Goal: Task Accomplishment & Management: Complete application form

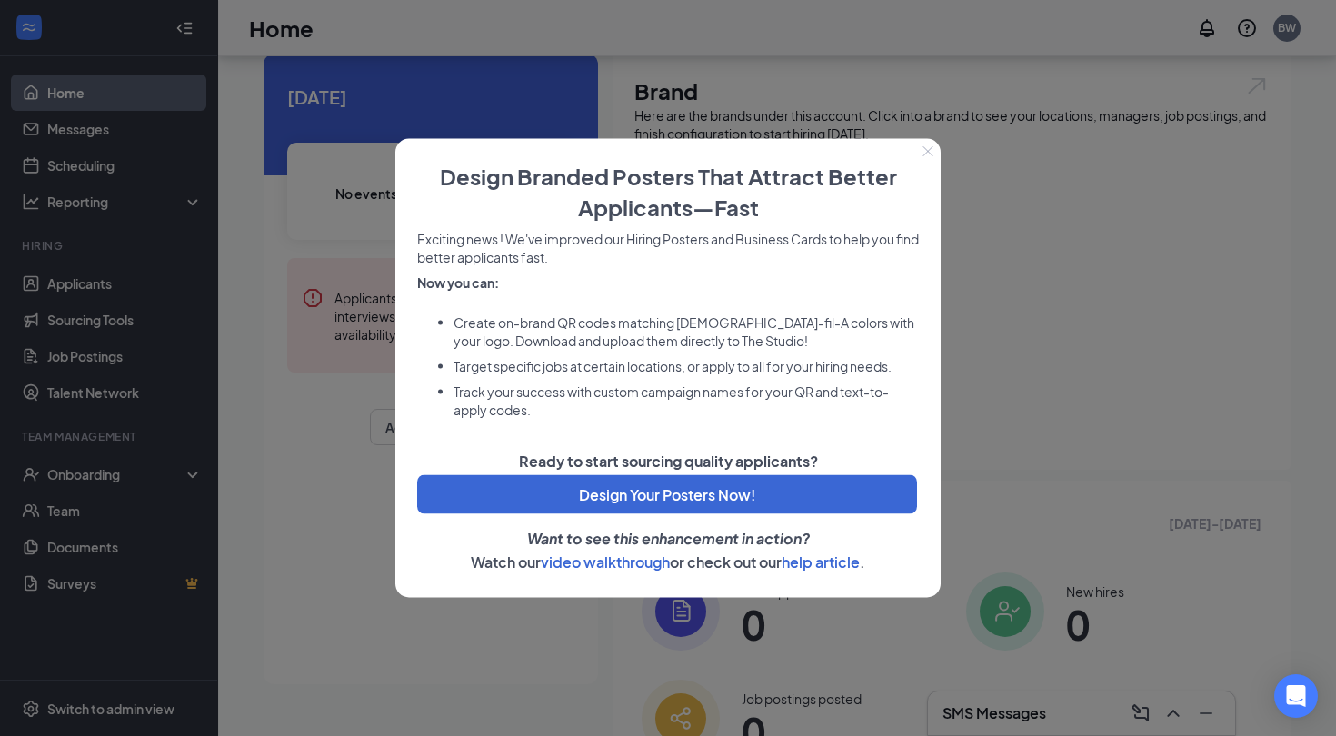
scroll to position [70, 0]
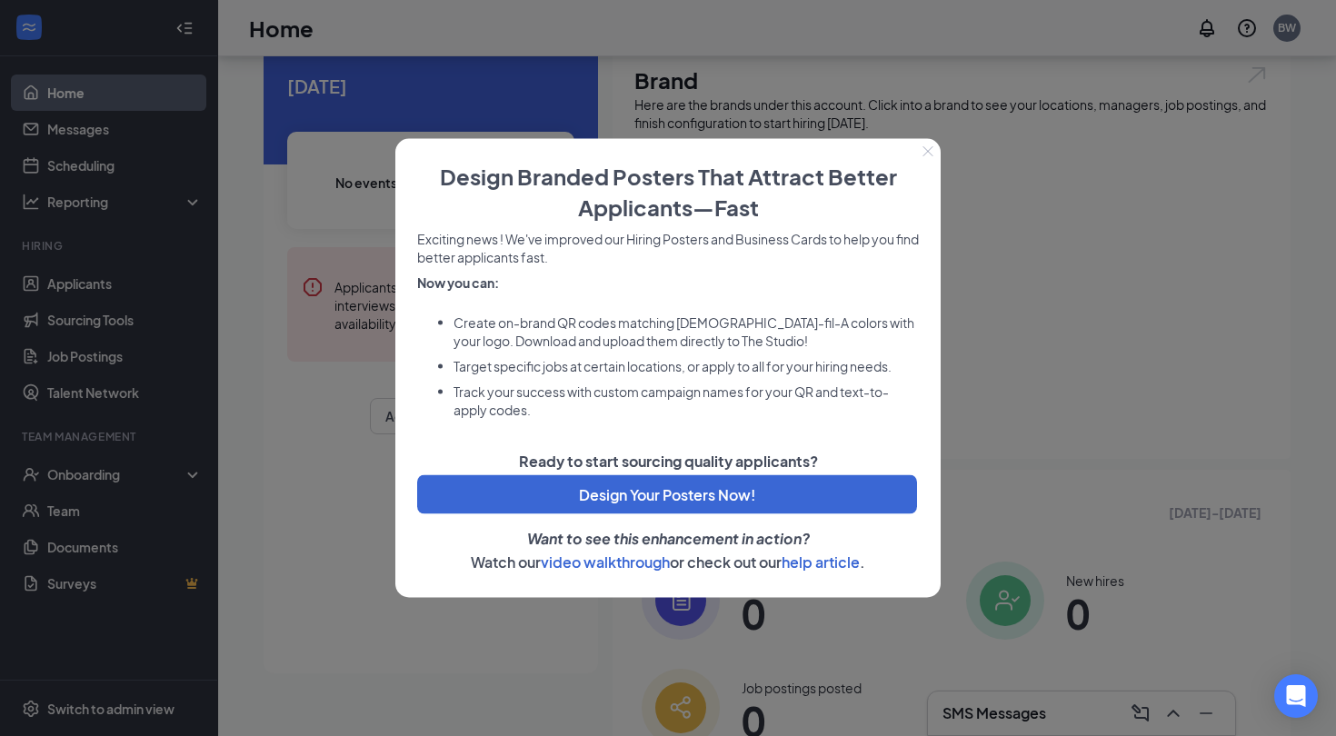
click at [930, 156] on icon "Close" at bounding box center [927, 151] width 11 height 11
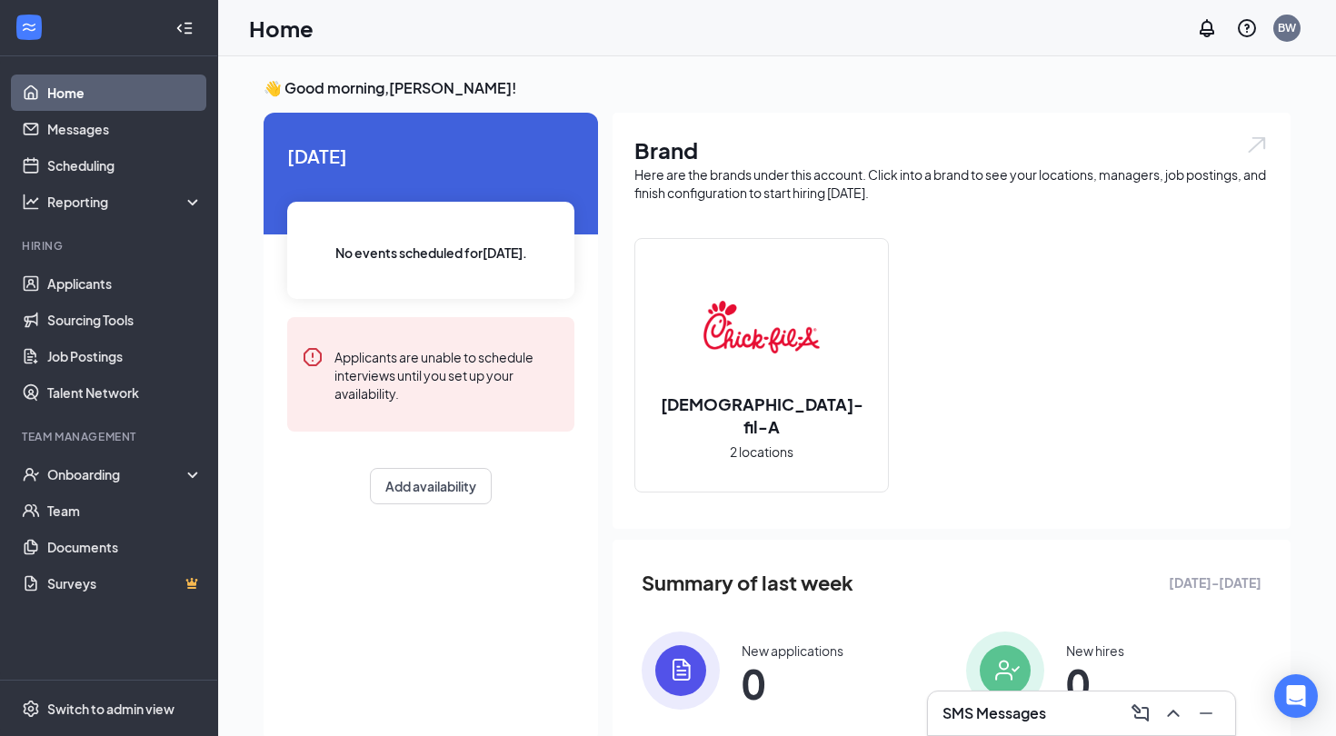
scroll to position [0, 0]
click at [113, 203] on div "Reporting" at bounding box center [125, 202] width 156 height 18
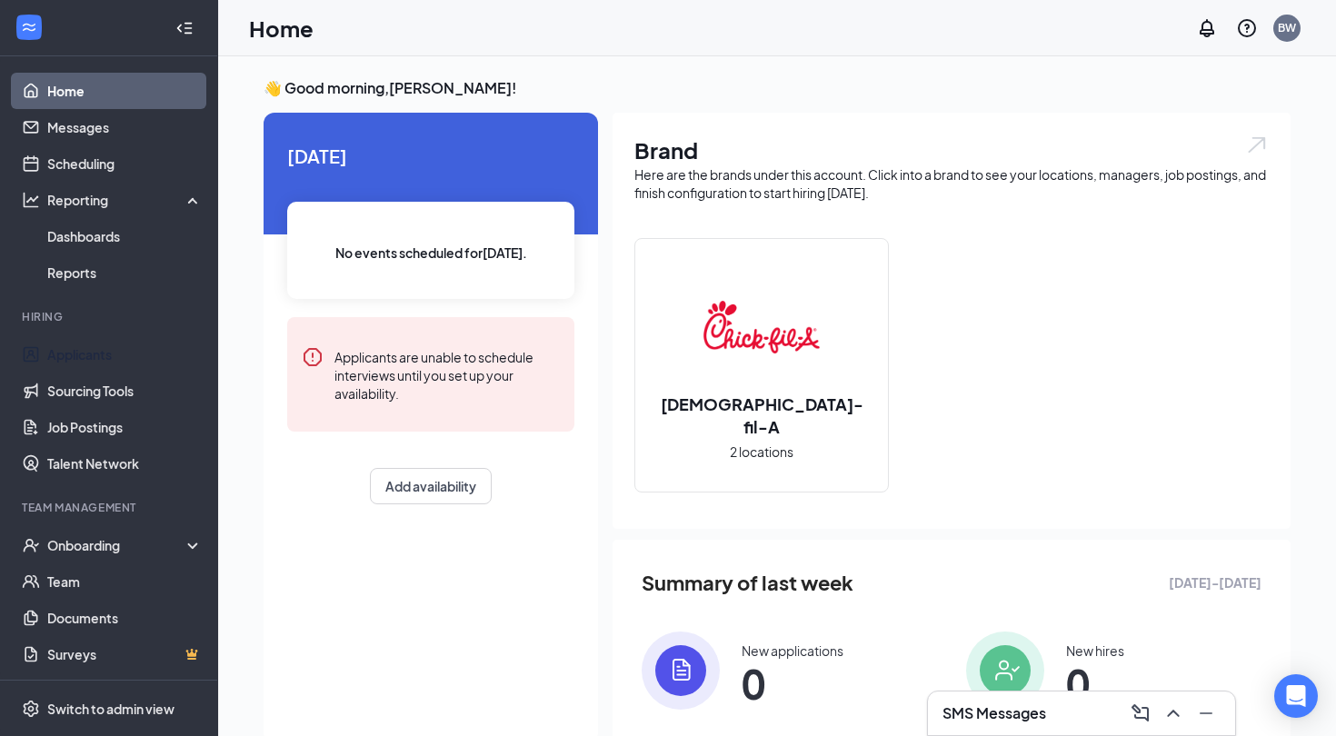
scroll to position [2, 0]
click at [112, 552] on div "Onboarding" at bounding box center [117, 545] width 140 height 18
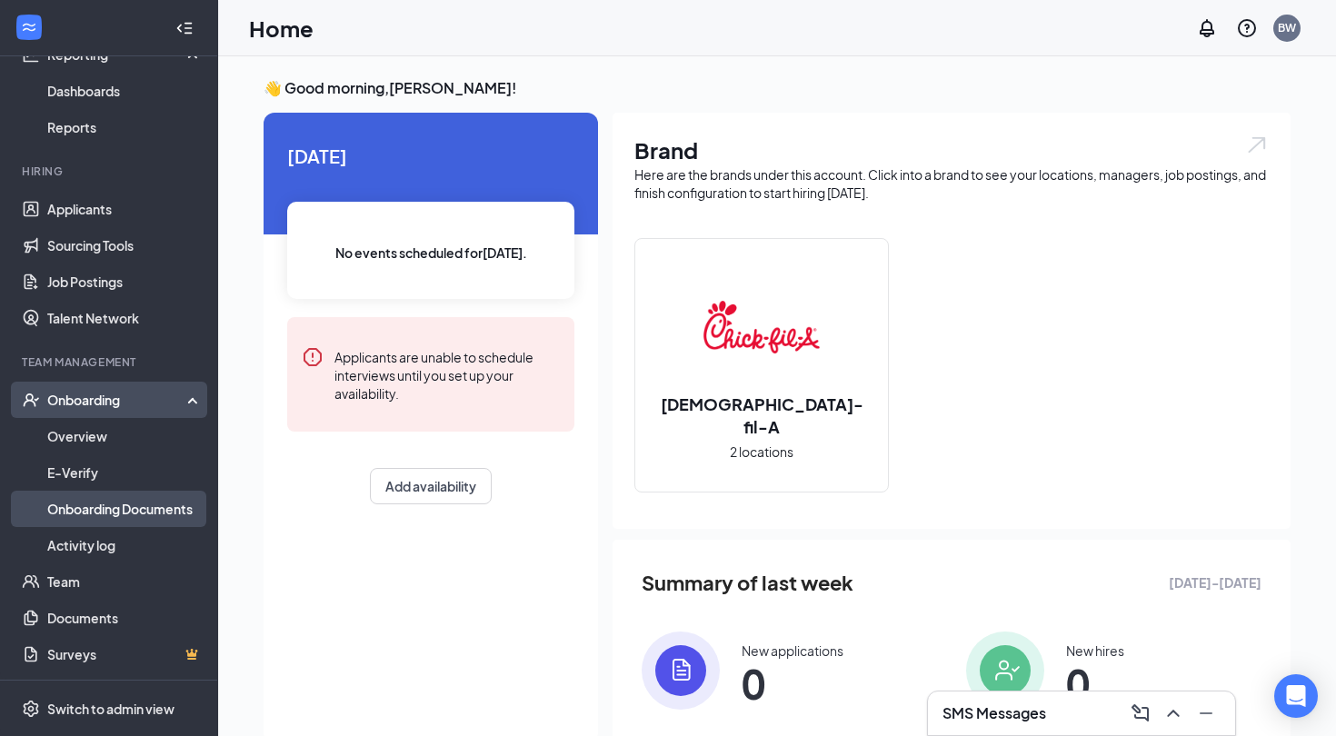
scroll to position [147, 0]
click at [121, 503] on link "Onboarding Documents" at bounding box center [124, 509] width 155 height 36
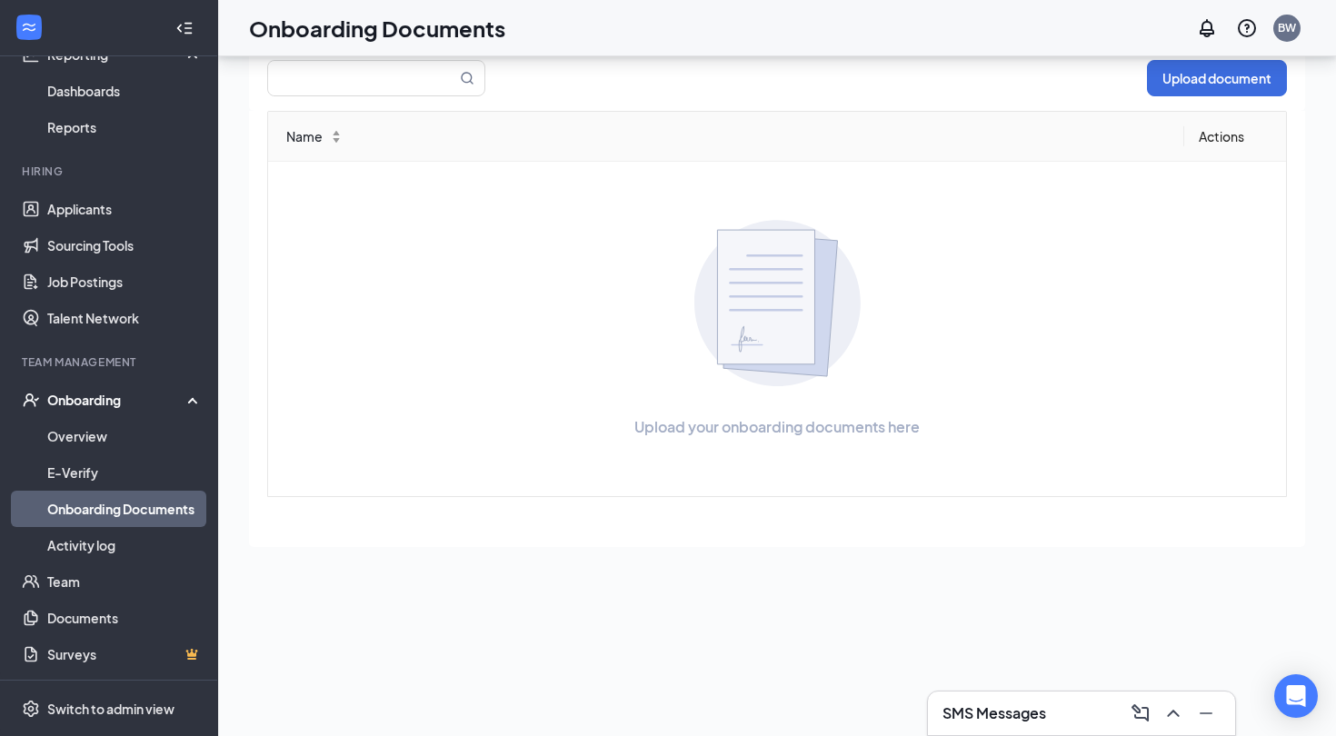
scroll to position [82, 0]
click at [1036, 717] on h3 "SMS Messages" at bounding box center [994, 713] width 104 height 20
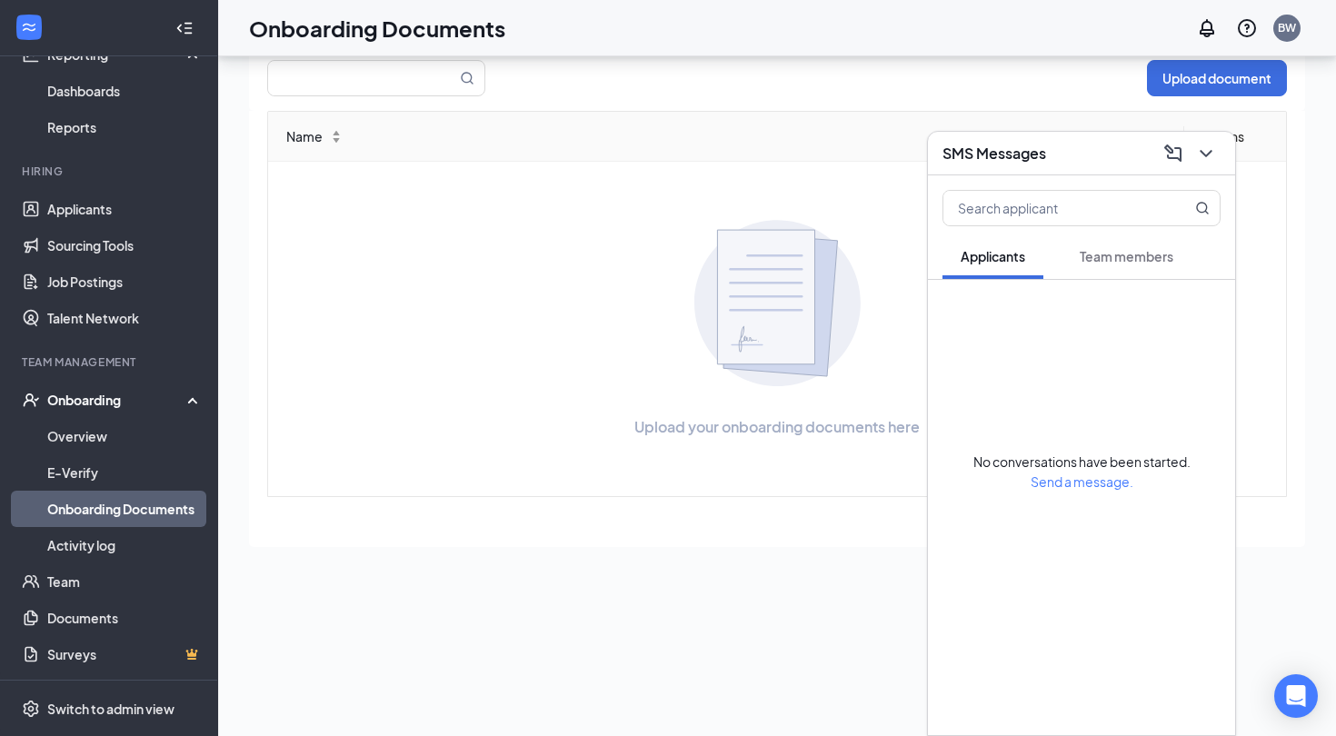
click at [1014, 146] on h3 "SMS Messages" at bounding box center [994, 154] width 104 height 20
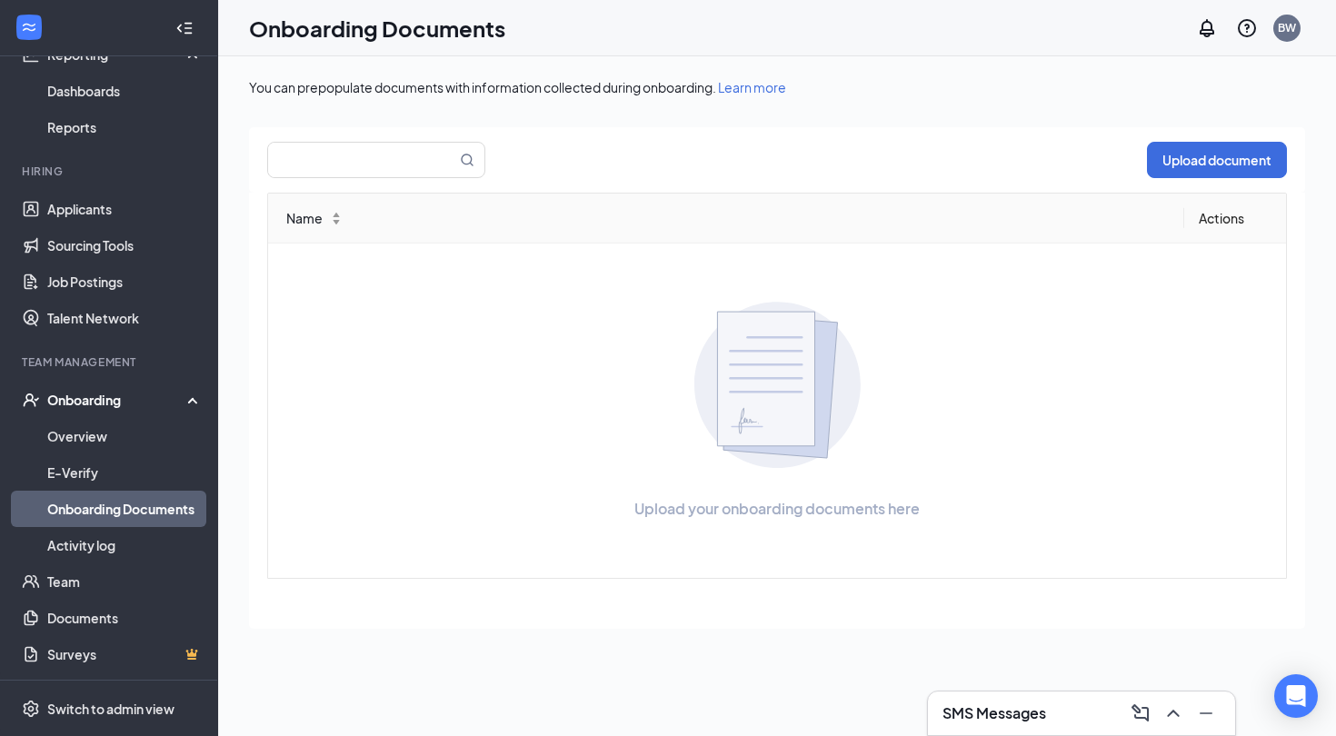
scroll to position [0, 0]
click at [1231, 163] on button "Upload document" at bounding box center [1217, 160] width 140 height 36
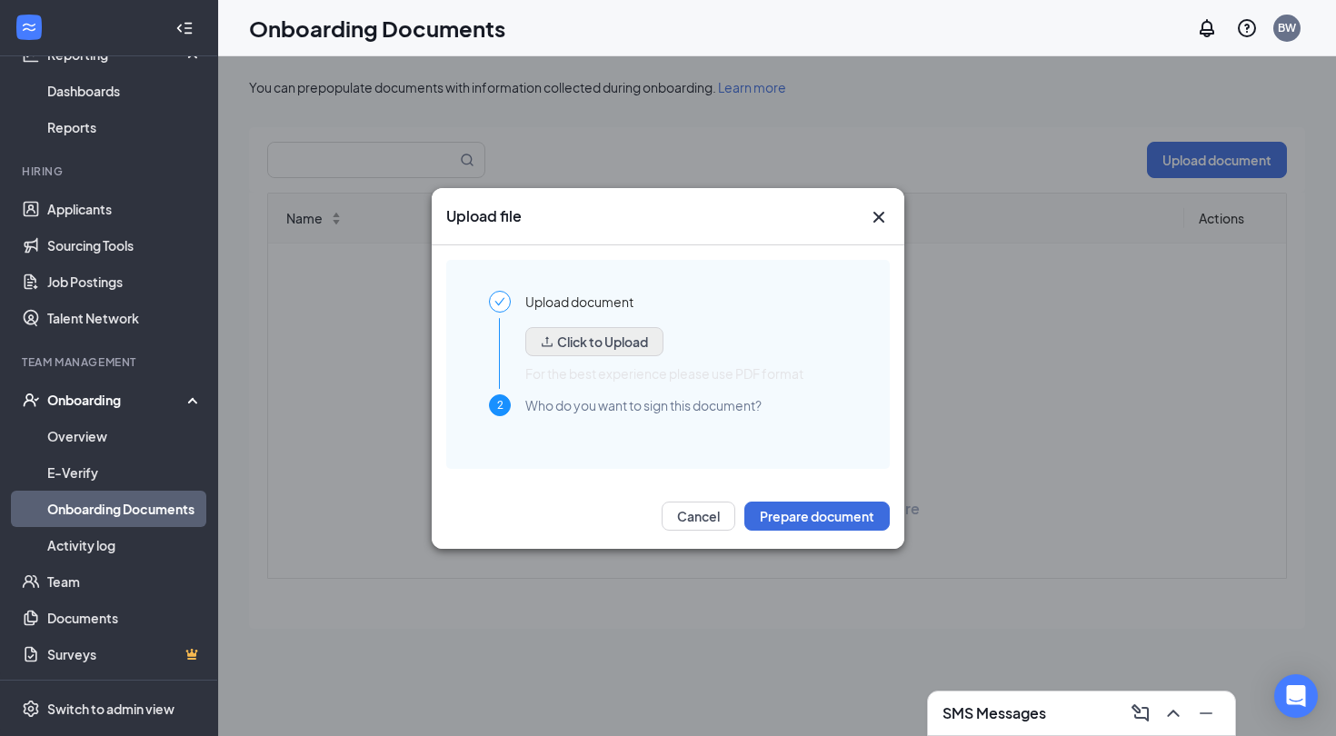
click at [603, 335] on button "Click to Upload" at bounding box center [594, 341] width 138 height 29
click at [887, 216] on icon "Cross" at bounding box center [879, 217] width 22 height 22
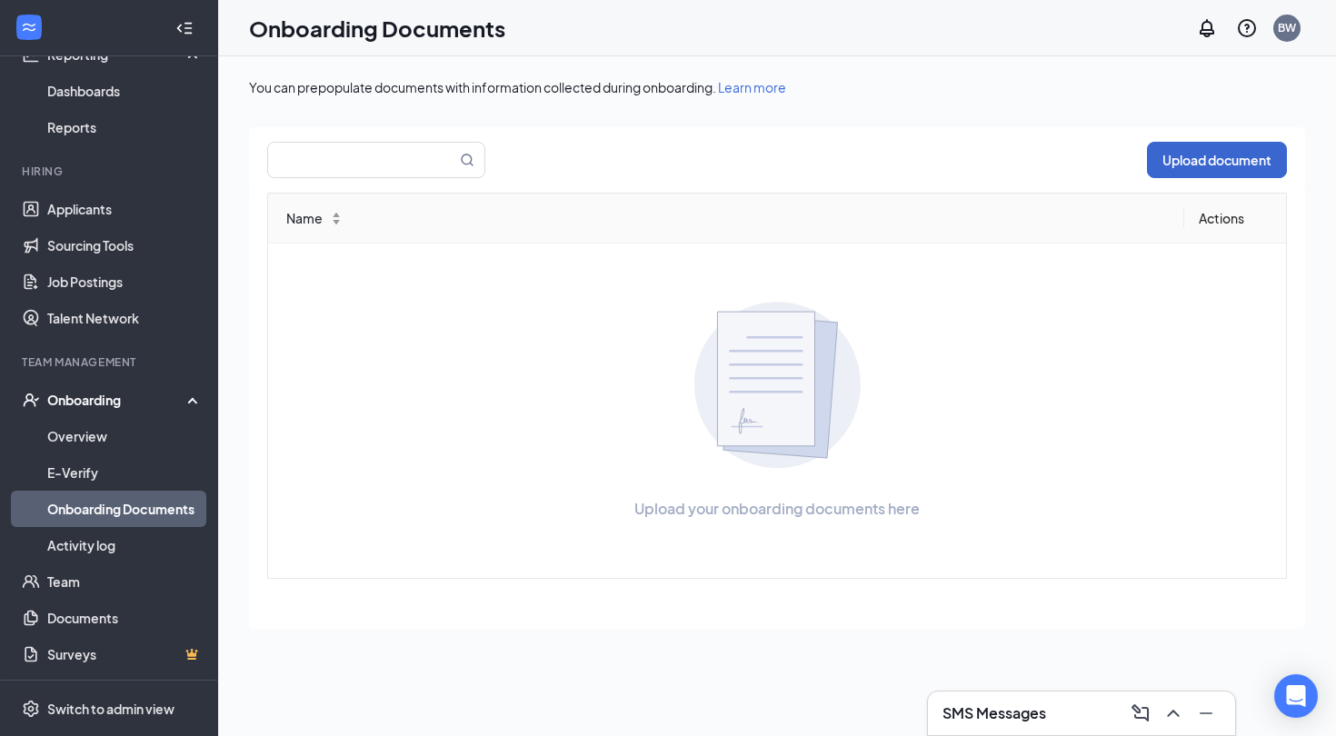
click at [1173, 160] on button "Upload document" at bounding box center [1217, 160] width 140 height 36
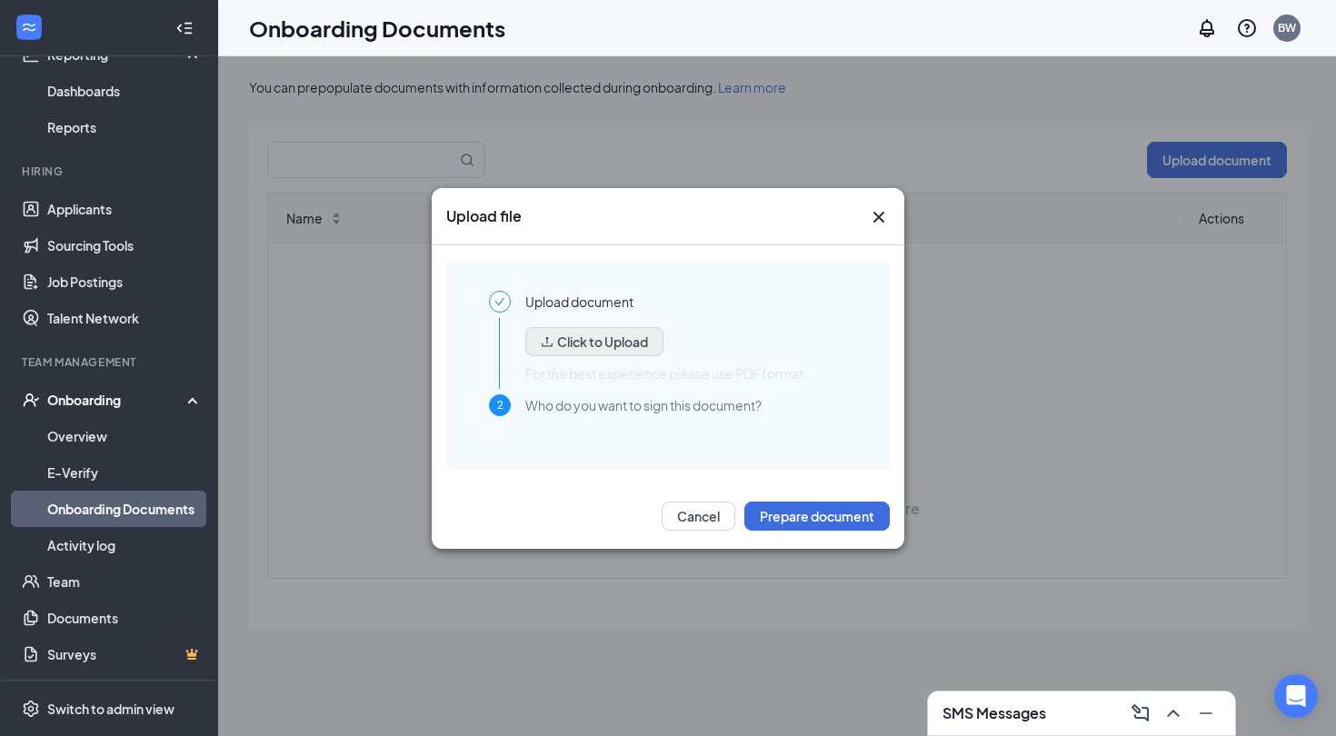
click at [597, 345] on button "Click to Upload" at bounding box center [594, 341] width 138 height 29
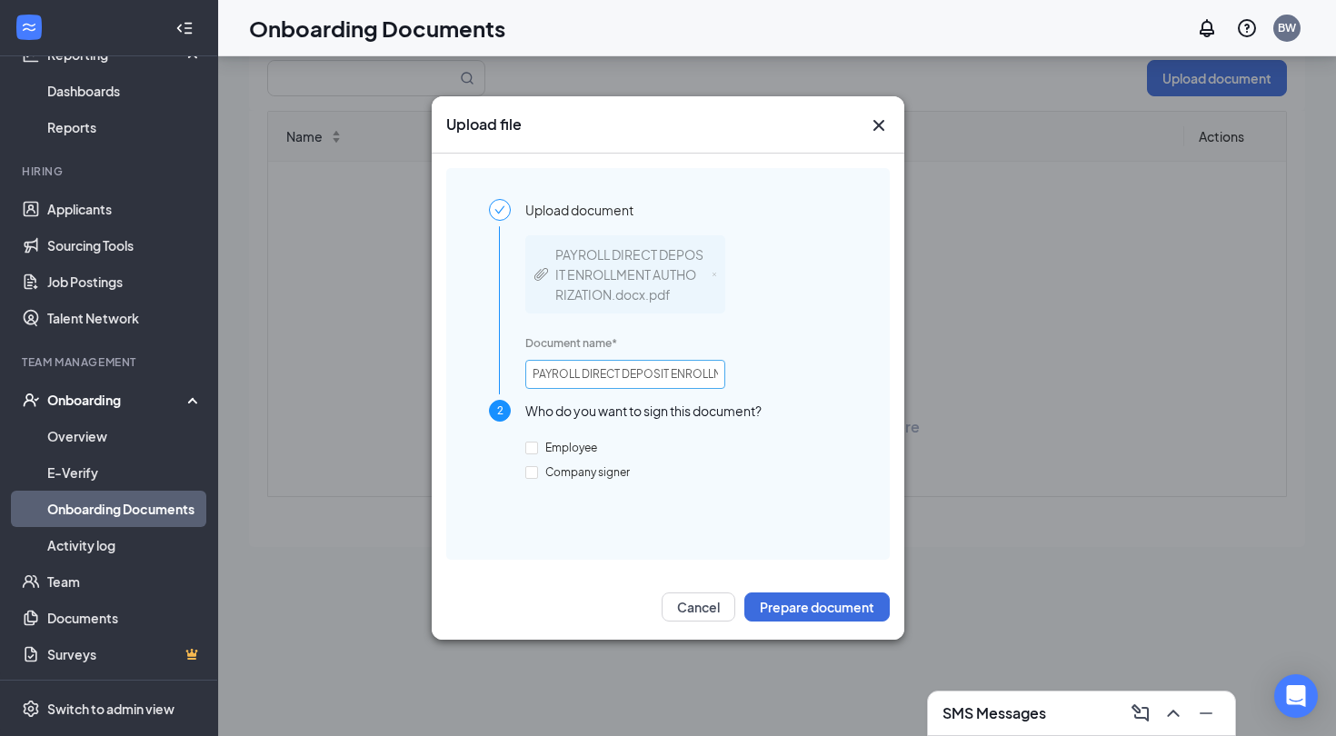
scroll to position [82, 0]
click at [576, 453] on span "Employee" at bounding box center [571, 448] width 66 height 14
click at [538, 453] on input "Employee" at bounding box center [531, 448] width 13 height 13
checkbox input "true"
click at [833, 605] on button "Prepare document" at bounding box center [816, 607] width 145 height 29
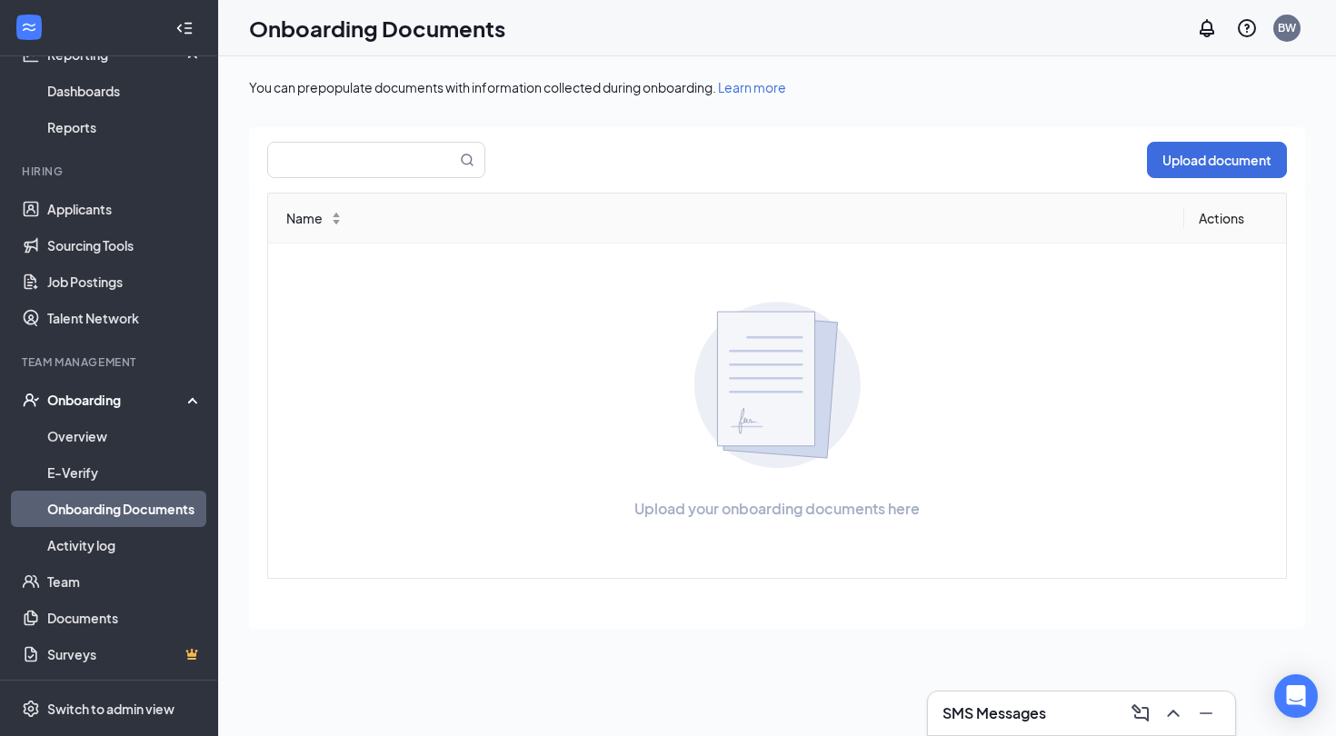
scroll to position [0, 0]
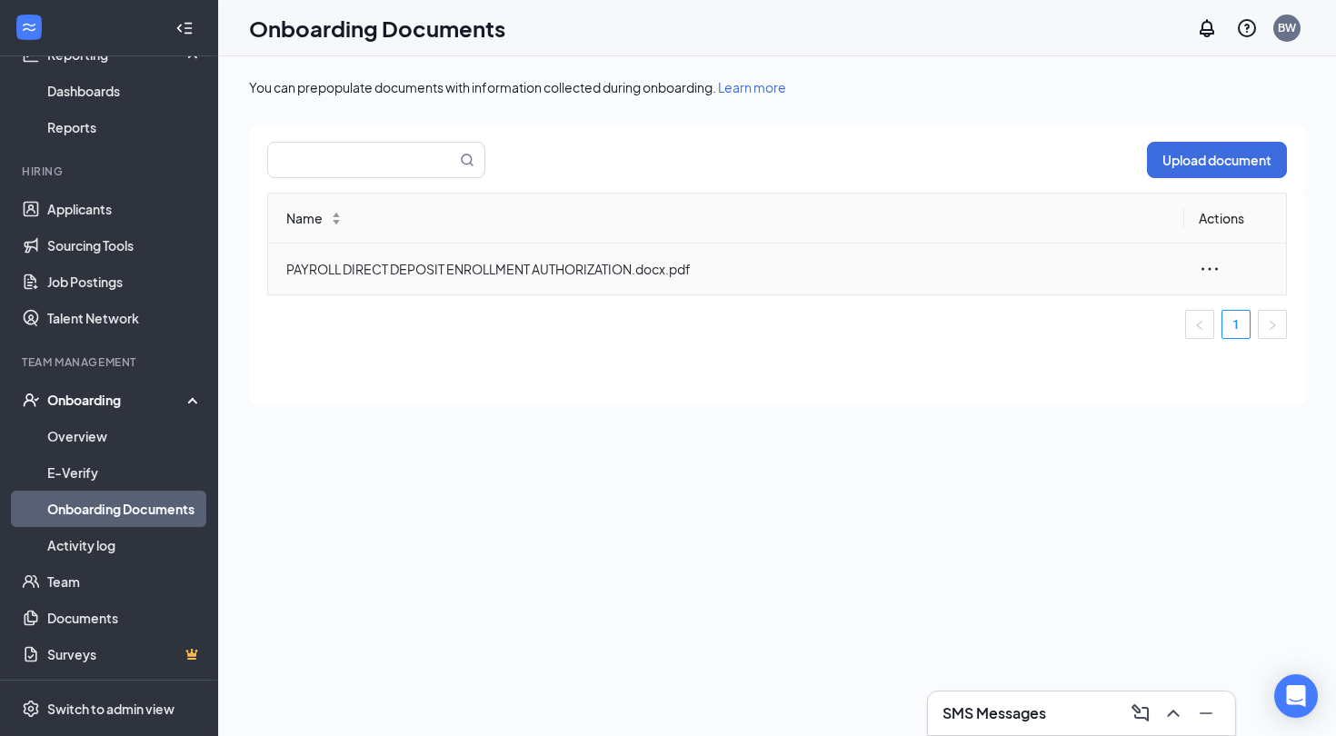
click at [1204, 268] on icon "ellipsis" at bounding box center [1210, 269] width 22 height 22
click at [733, 430] on div "You can prepopulate documents with information collected during onboarding. Lea…" at bounding box center [777, 437] width 1056 height 718
click at [588, 273] on span "PAYROLL DIRECT DEPOSIT ENROLLMENT AUTHORIZATION.docx.pdf" at bounding box center [727, 269] width 883 height 20
click at [154, 517] on link "Onboarding Documents" at bounding box center [124, 509] width 155 height 36
click at [1202, 266] on icon "ellipsis" at bounding box center [1210, 269] width 22 height 22
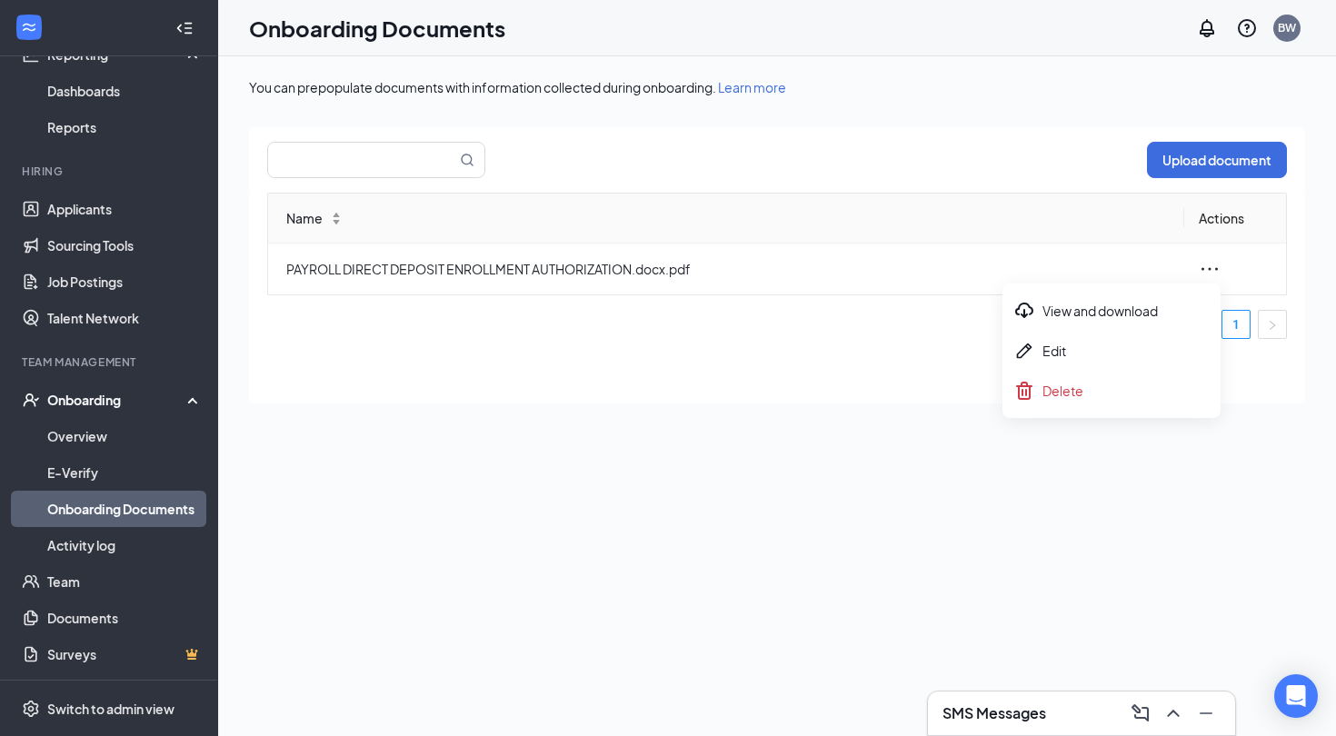
click at [804, 385] on div "Name Actions PAYROLL DIRECT DEPOSIT ENROLLMENT AUTHORIZATION.docx.pdf 1" at bounding box center [777, 298] width 1056 height 211
click at [79, 208] on link "Applicants" at bounding box center [124, 209] width 155 height 36
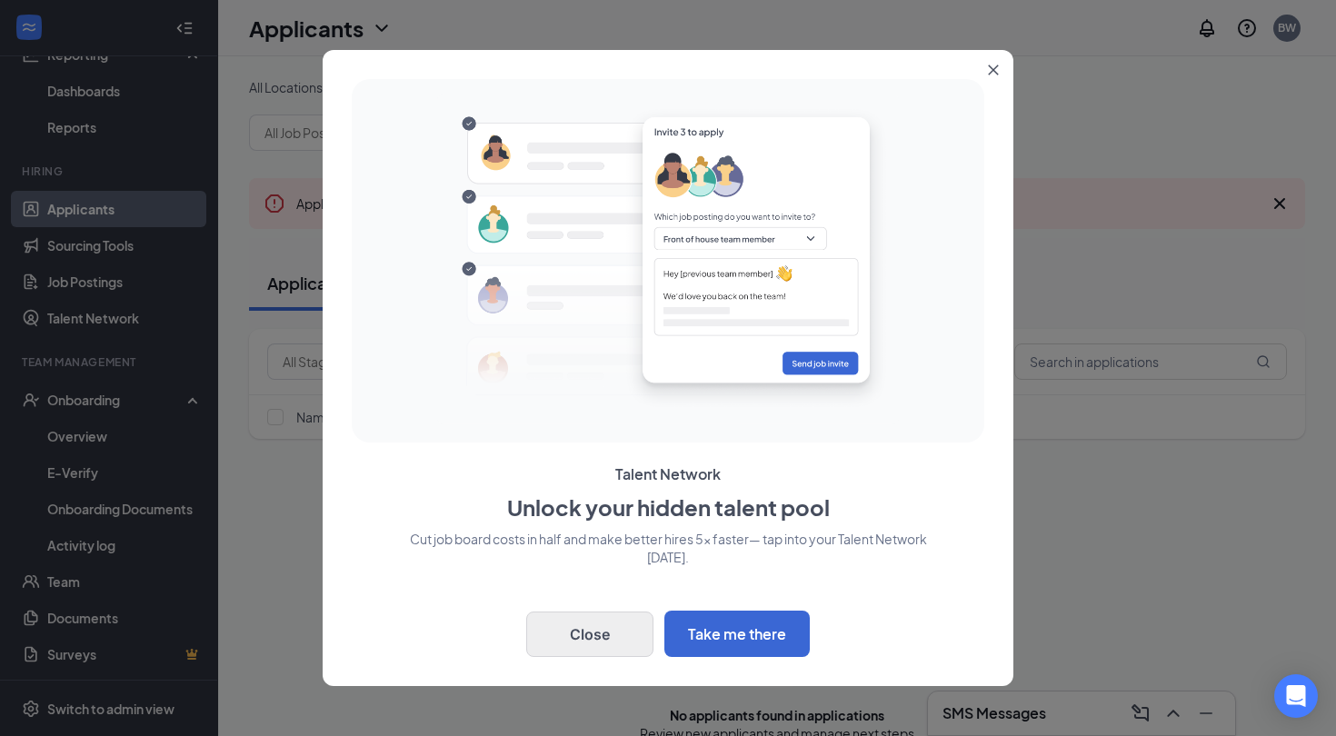
click at [579, 635] on button "Close" at bounding box center [589, 634] width 127 height 45
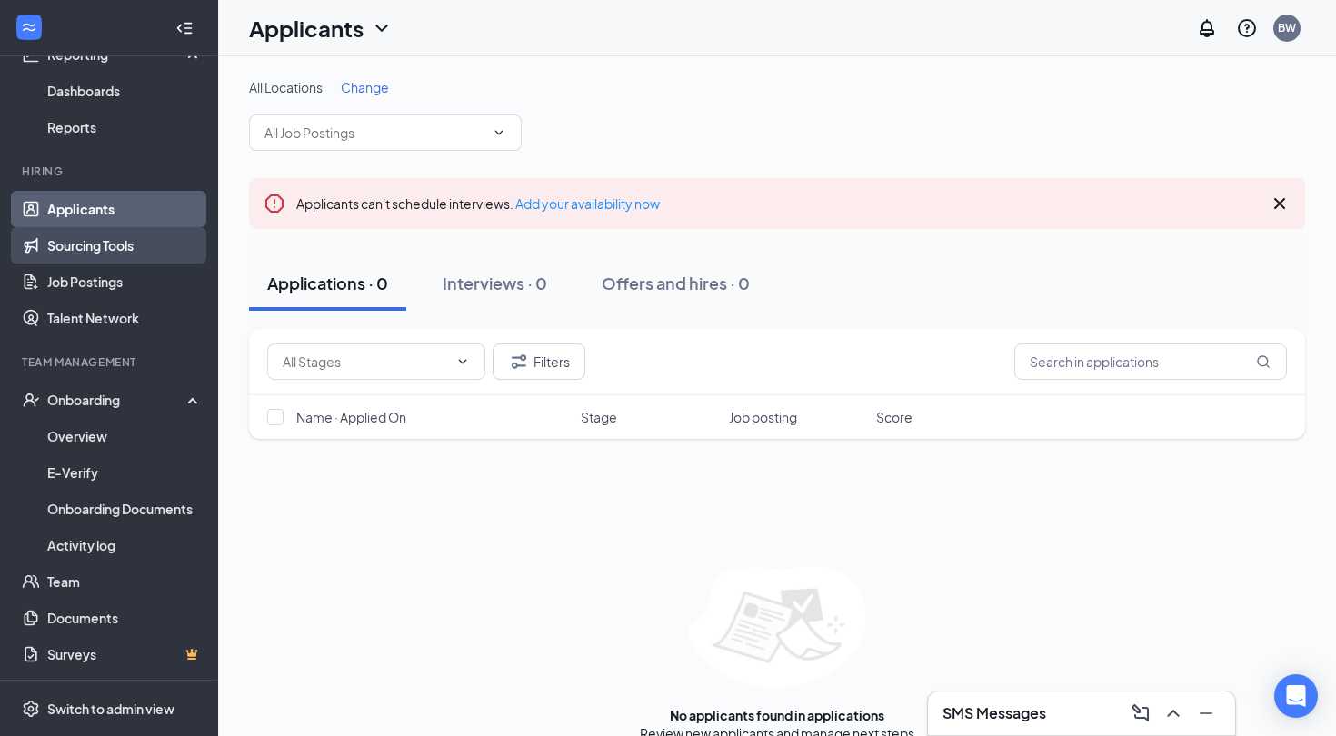
click at [118, 247] on link "Sourcing Tools" at bounding box center [124, 245] width 155 height 36
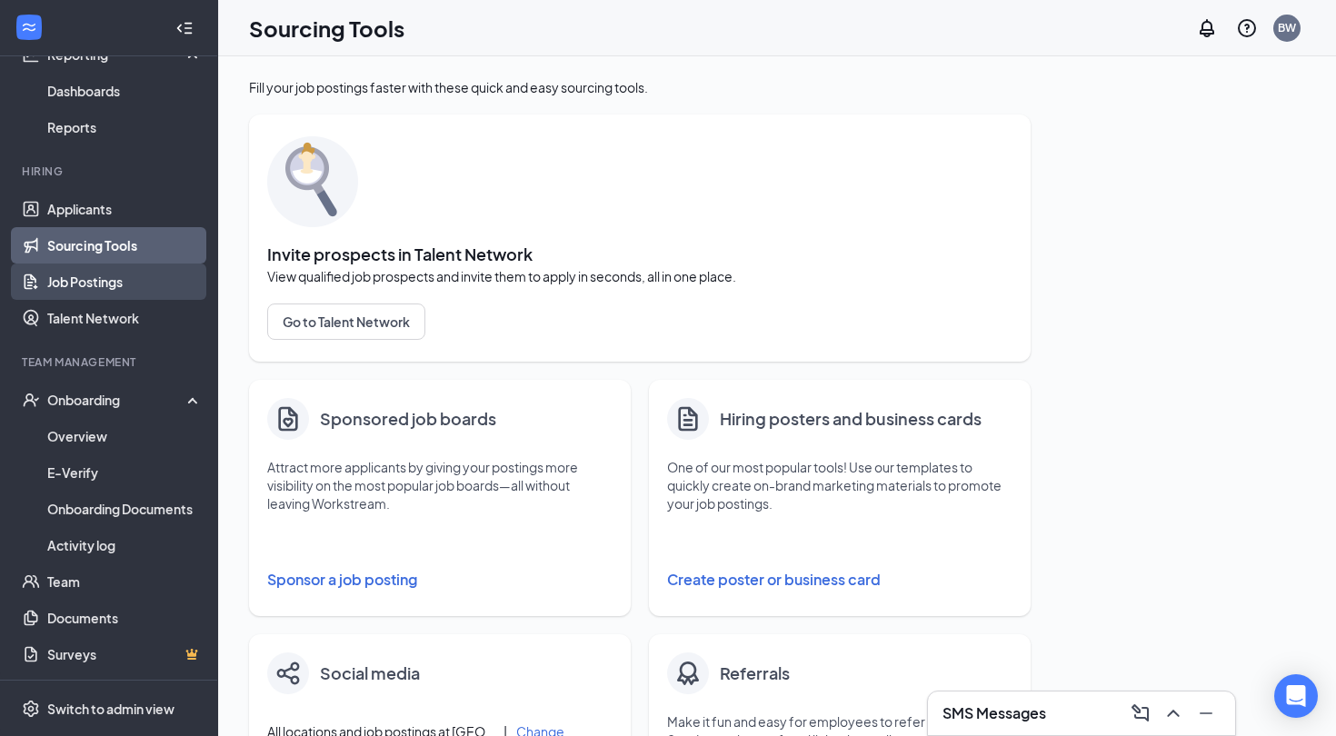
click at [129, 278] on link "Job Postings" at bounding box center [124, 282] width 155 height 36
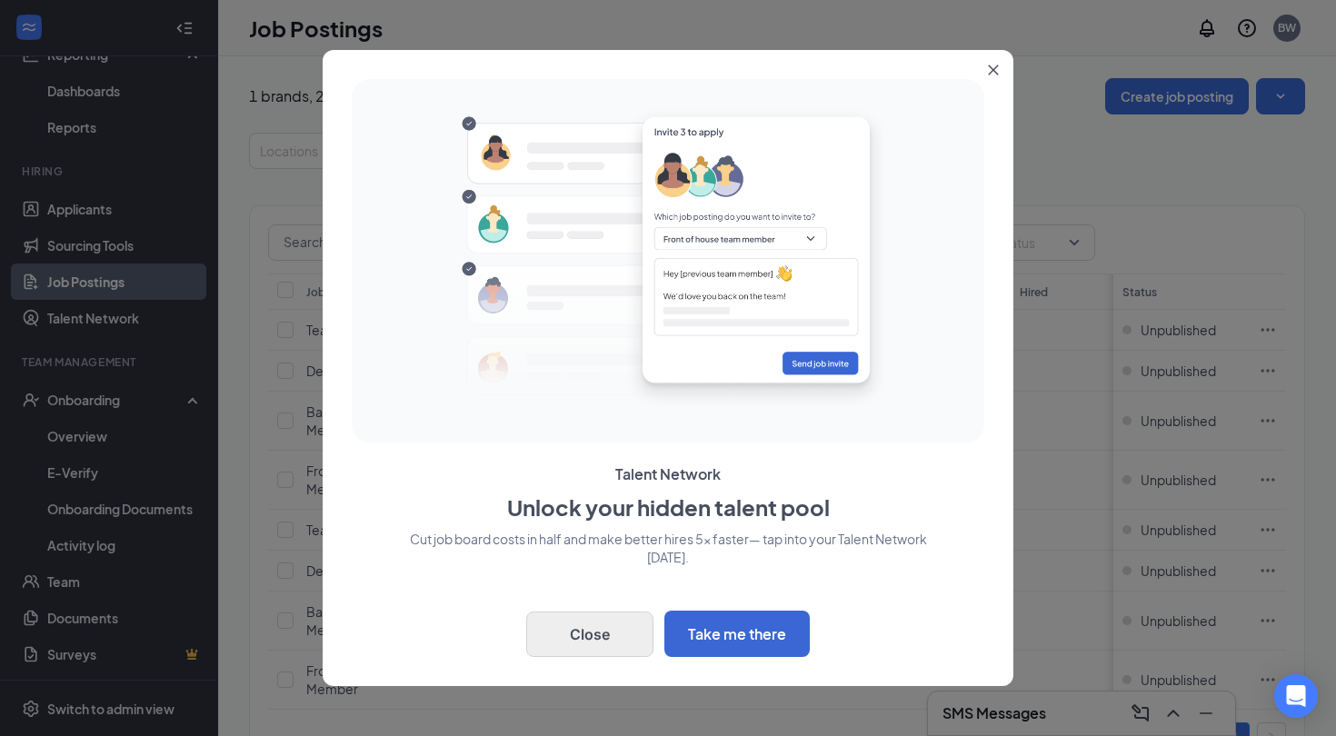
click at [579, 621] on button "Close" at bounding box center [589, 634] width 127 height 45
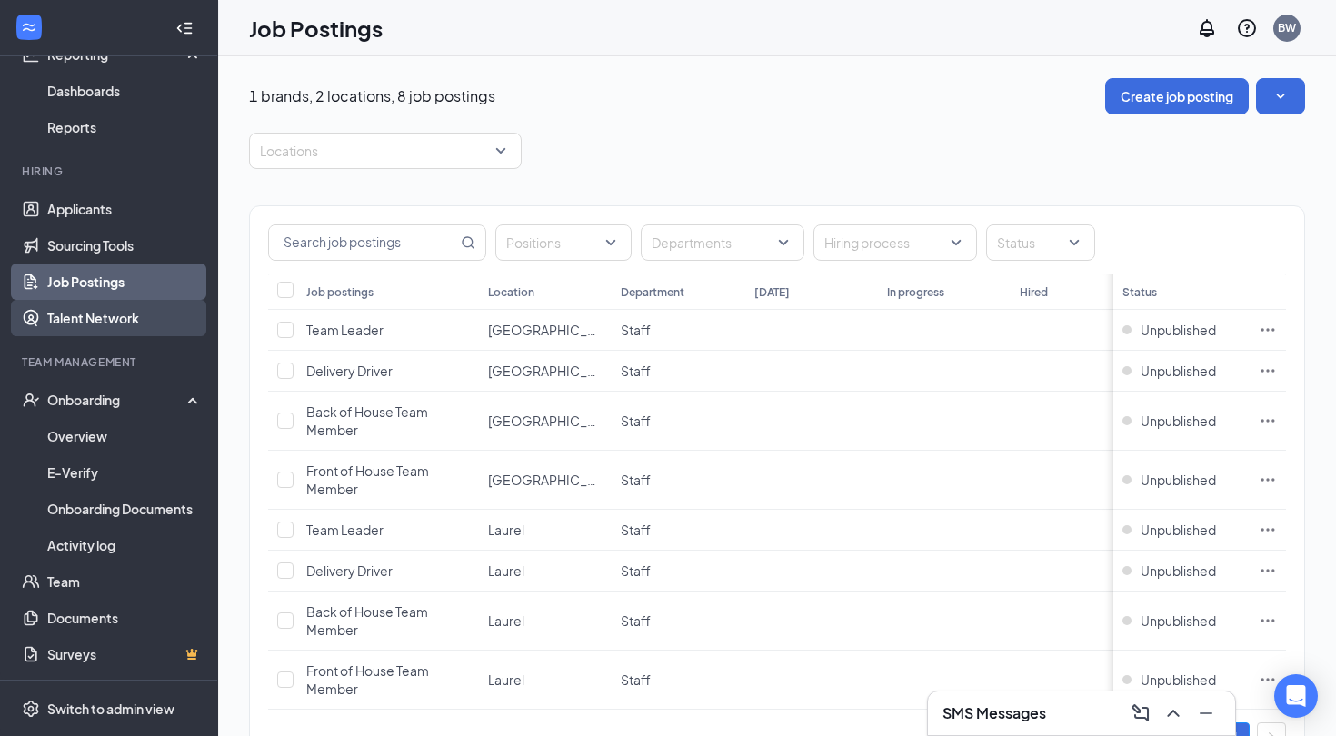
click at [170, 314] on link "Talent Network" at bounding box center [124, 318] width 155 height 36
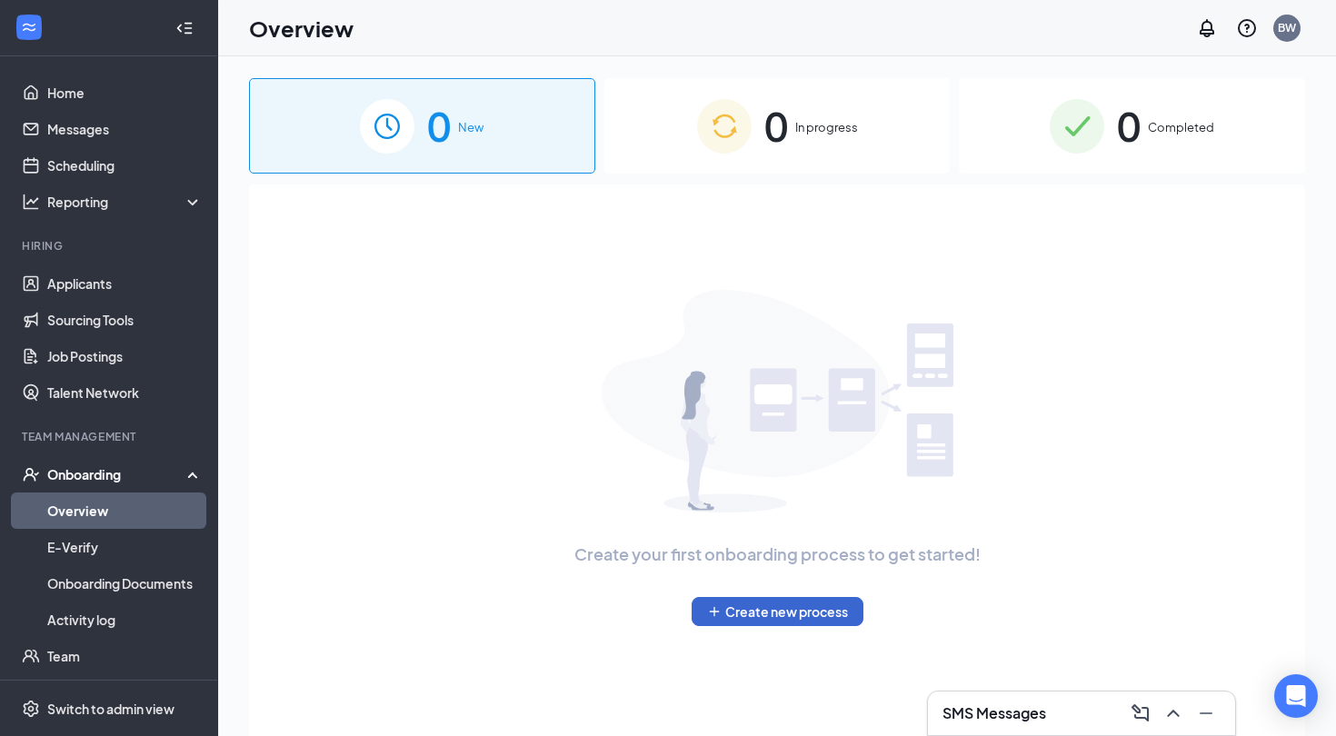
click at [814, 616] on button "Create new process" at bounding box center [778, 611] width 172 height 29
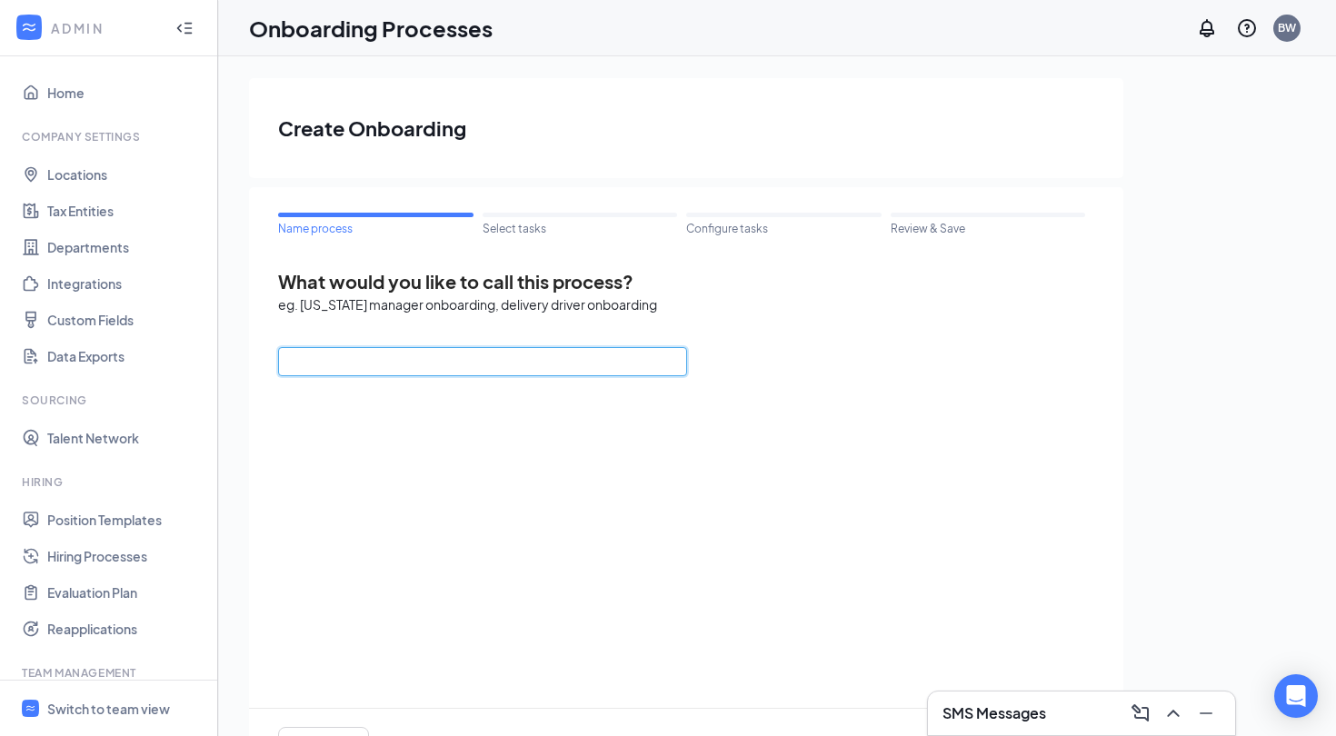
click at [485, 355] on input "text" at bounding box center [482, 361] width 409 height 29
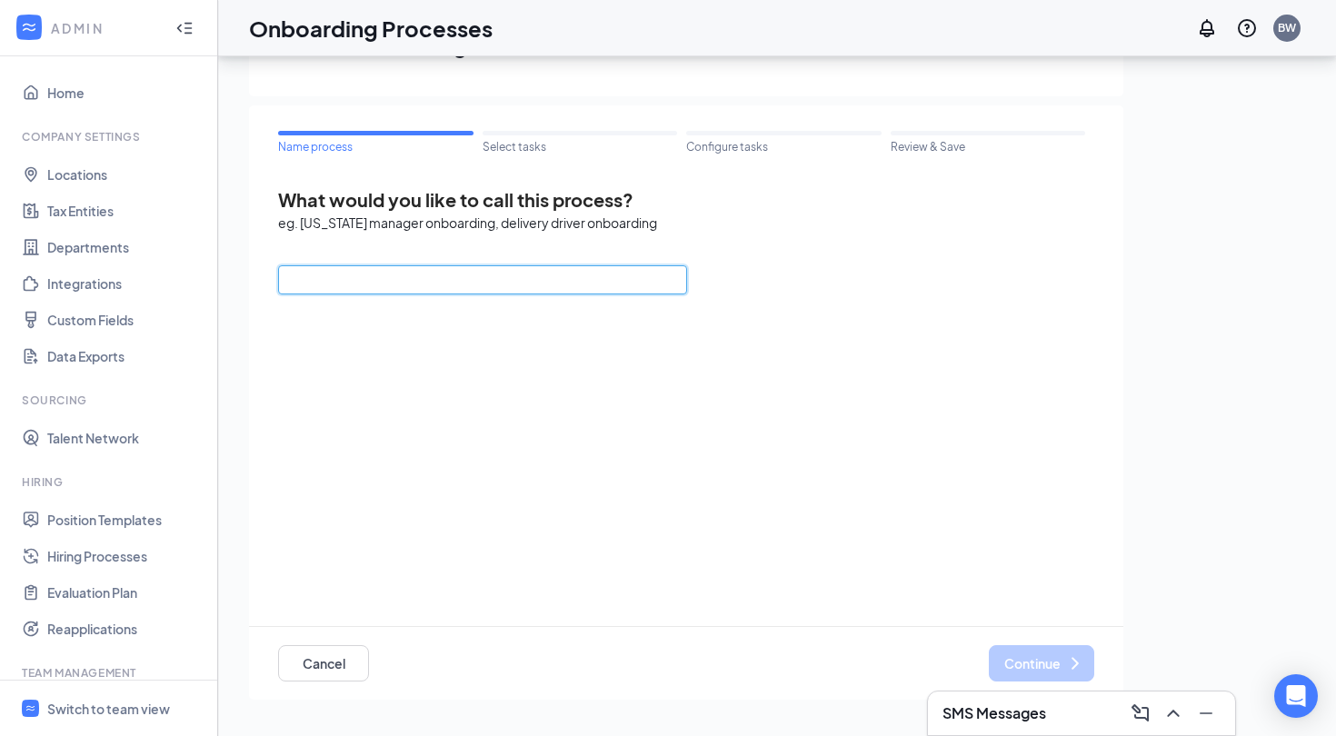
scroll to position [82, 0]
type input "Direct Deposit Form"
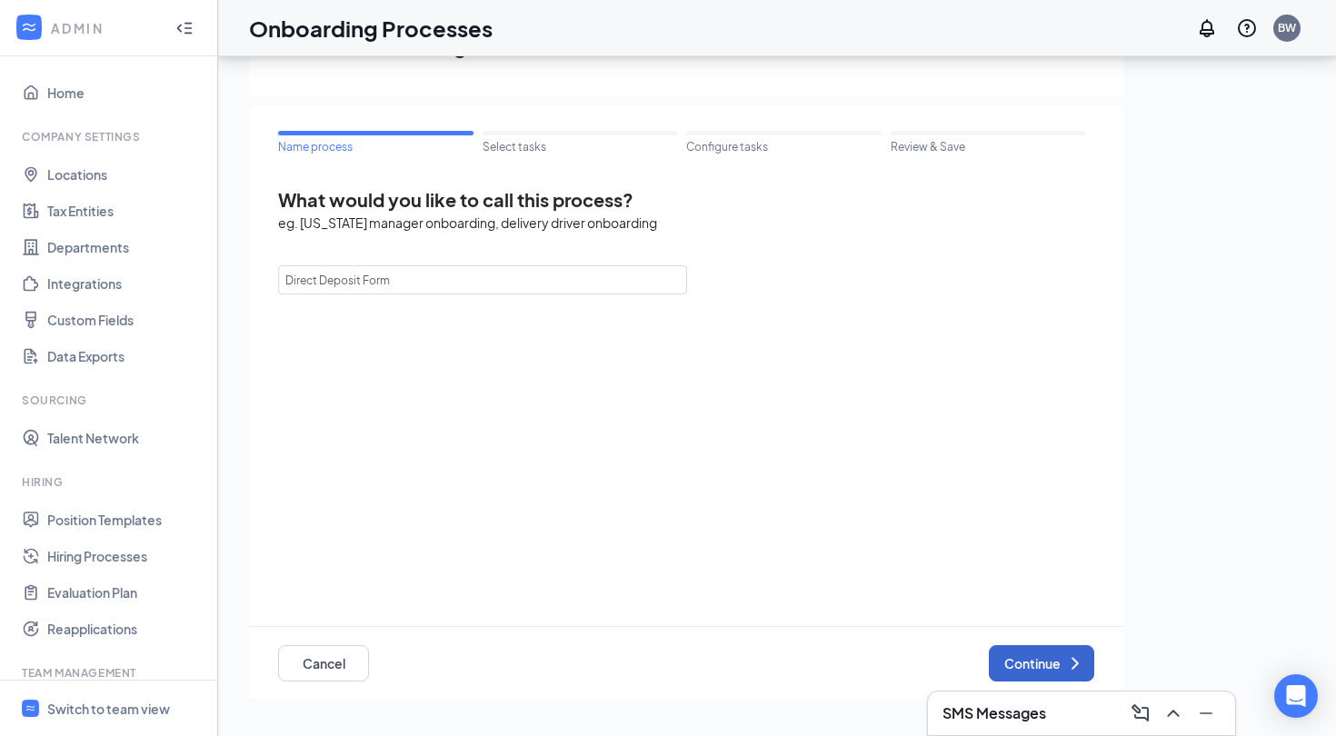
click at [1028, 669] on button "Continue" at bounding box center [1041, 663] width 105 height 36
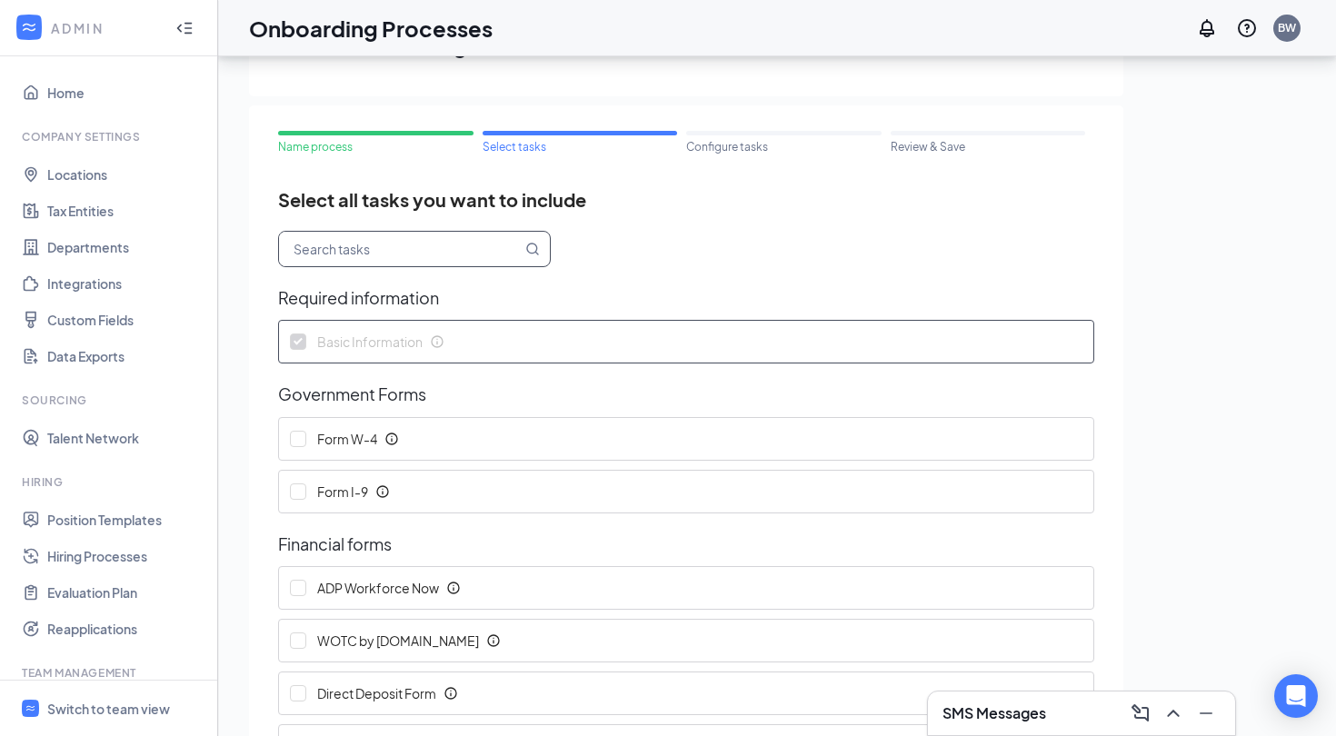
click at [404, 241] on input "text" at bounding box center [400, 249] width 243 height 35
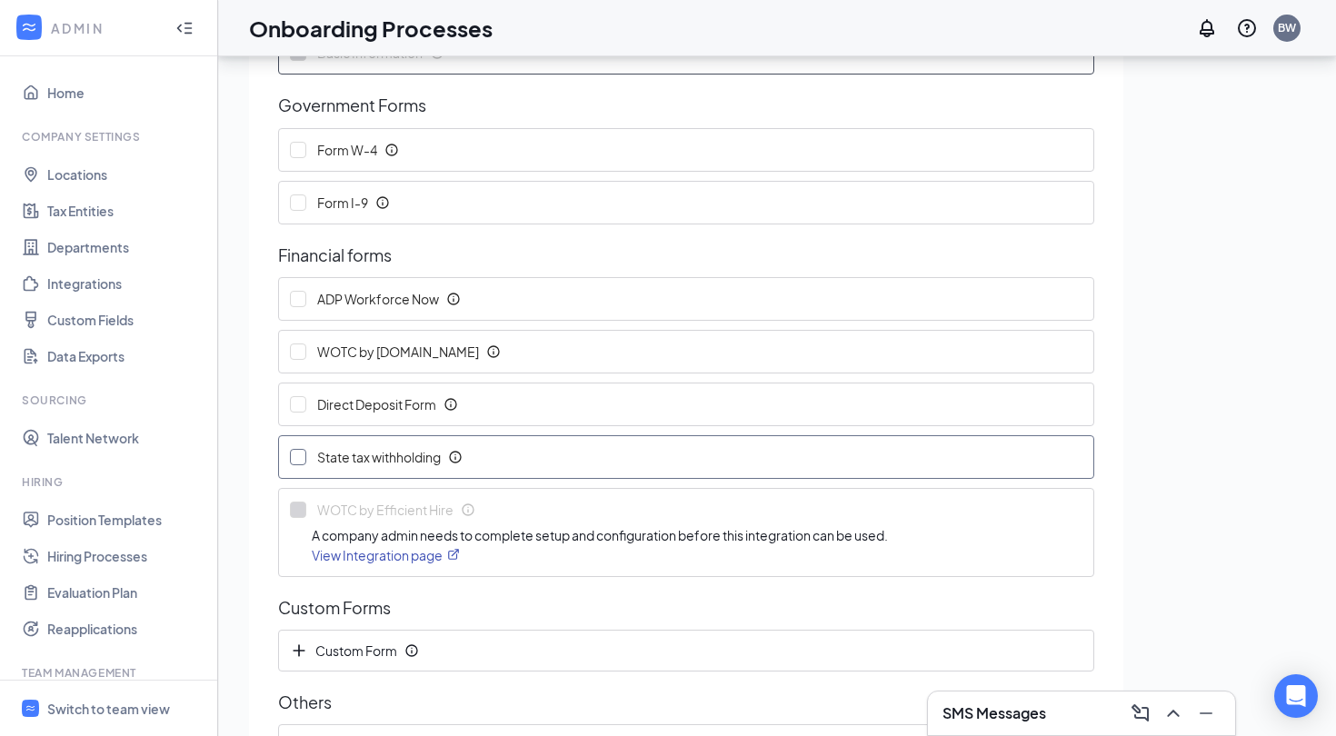
scroll to position [342, 0]
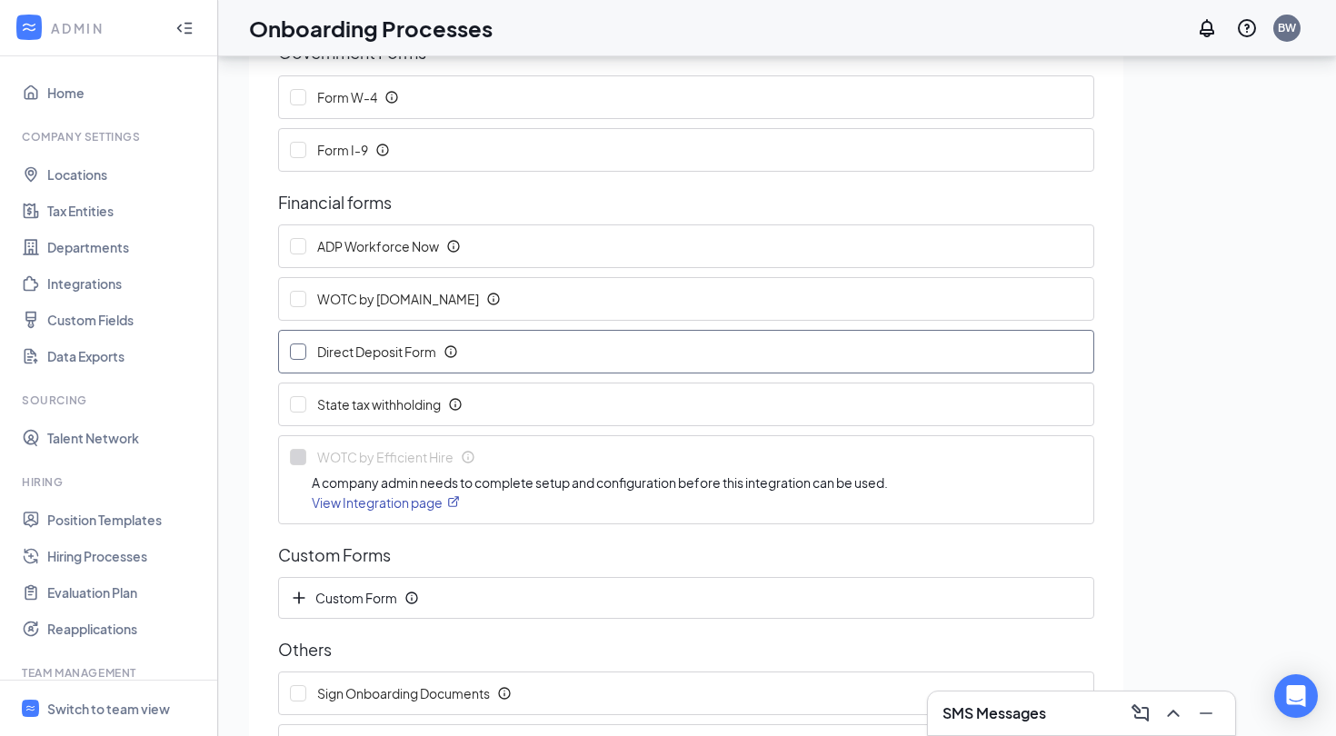
click at [384, 359] on span "Direct Deposit Form" at bounding box center [379, 352] width 130 height 18
click at [306, 359] on input "Direct Deposit Form" at bounding box center [298, 352] width 16 height 16
checkbox input "true"
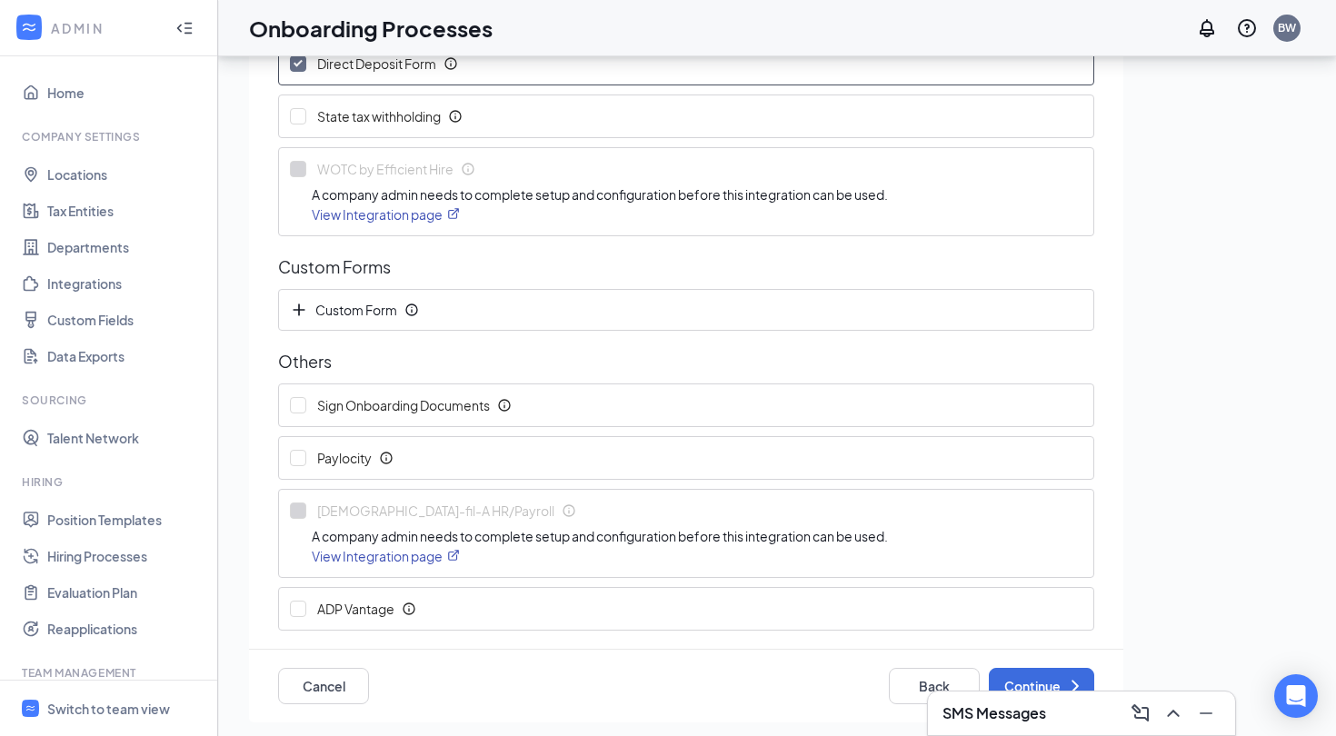
scroll to position [82, 0]
click at [333, 312] on span "Custom Form" at bounding box center [347, 310] width 115 height 18
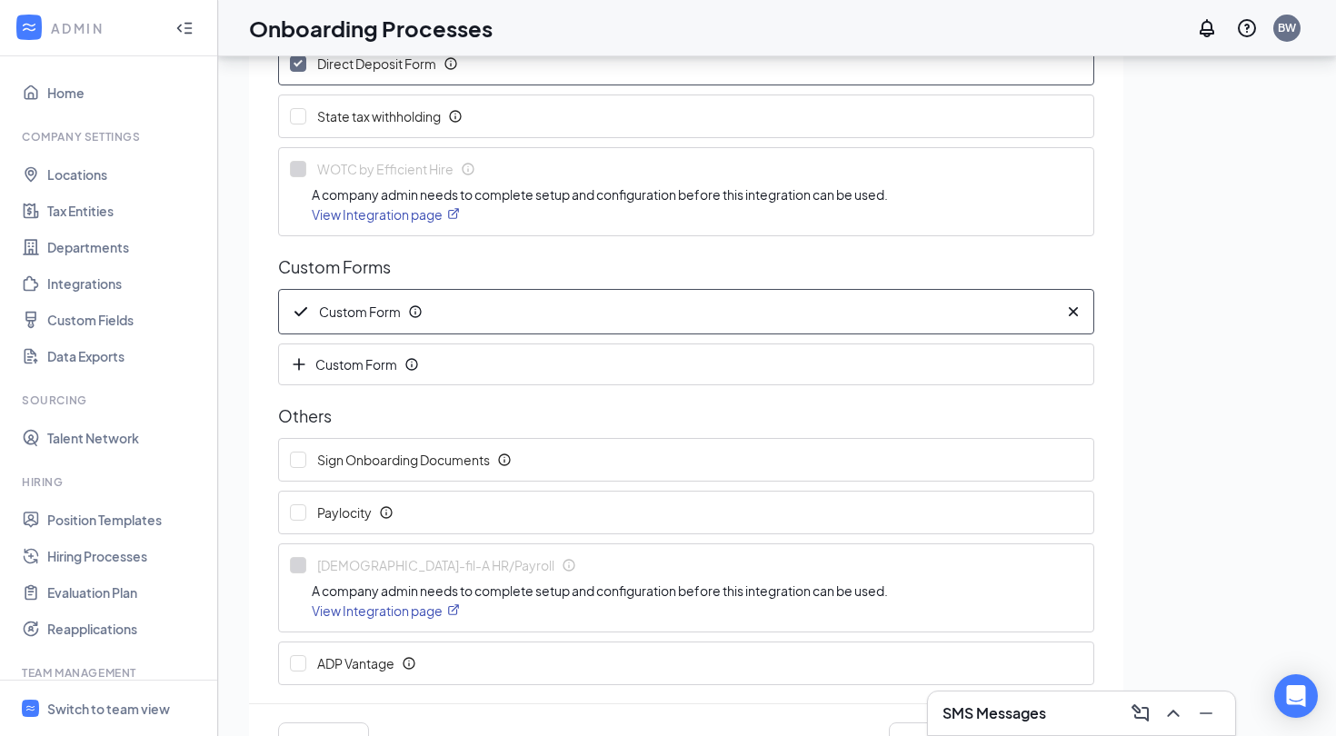
click at [1077, 316] on icon "Cross" at bounding box center [1073, 312] width 18 height 18
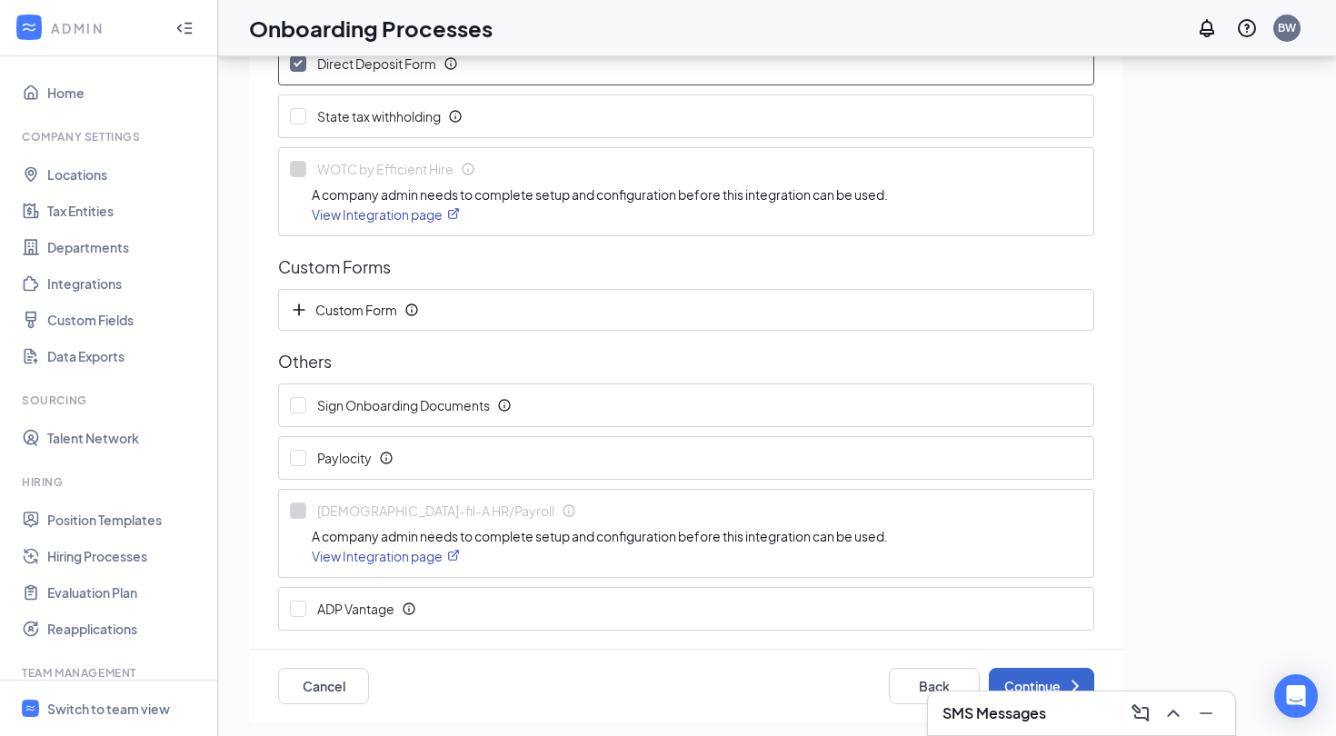
click at [1034, 676] on button "Continue" at bounding box center [1041, 686] width 105 height 36
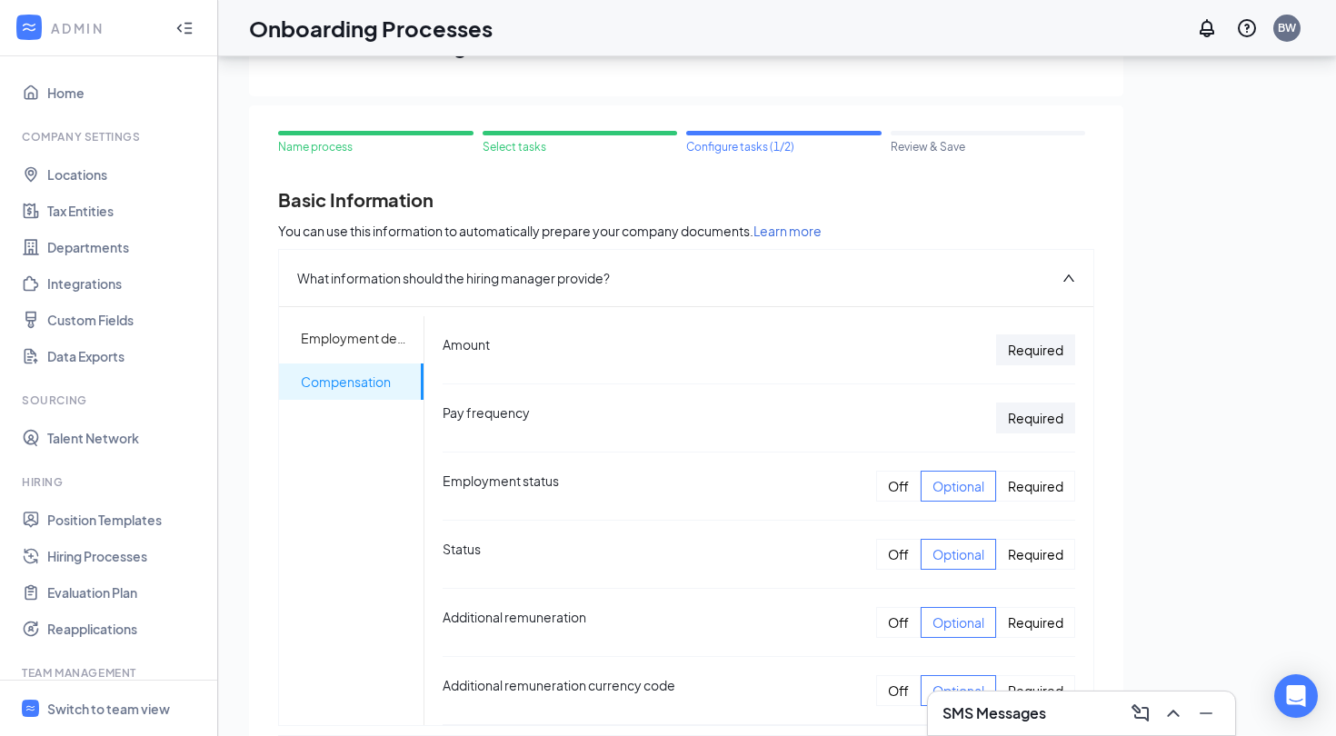
scroll to position [0, 0]
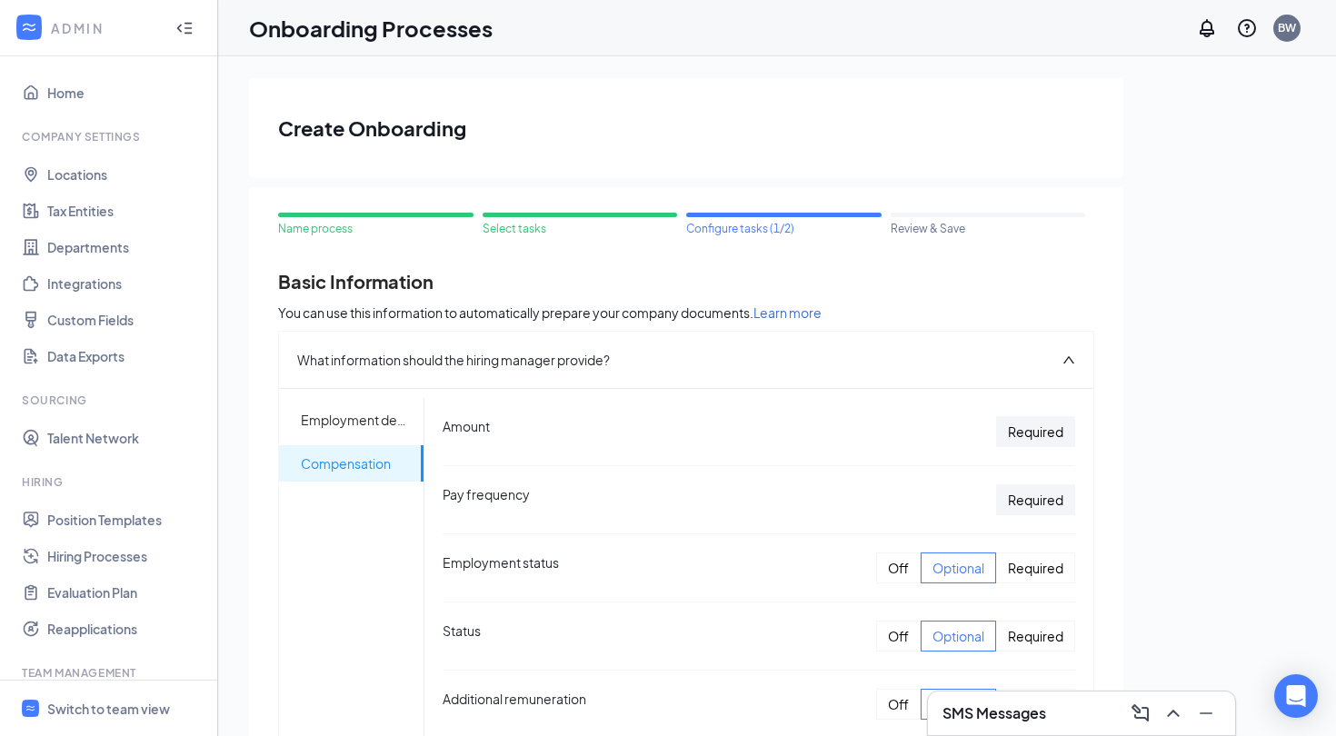
click at [692, 25] on div "Onboarding Processes BW" at bounding box center [777, 28] width 1118 height 56
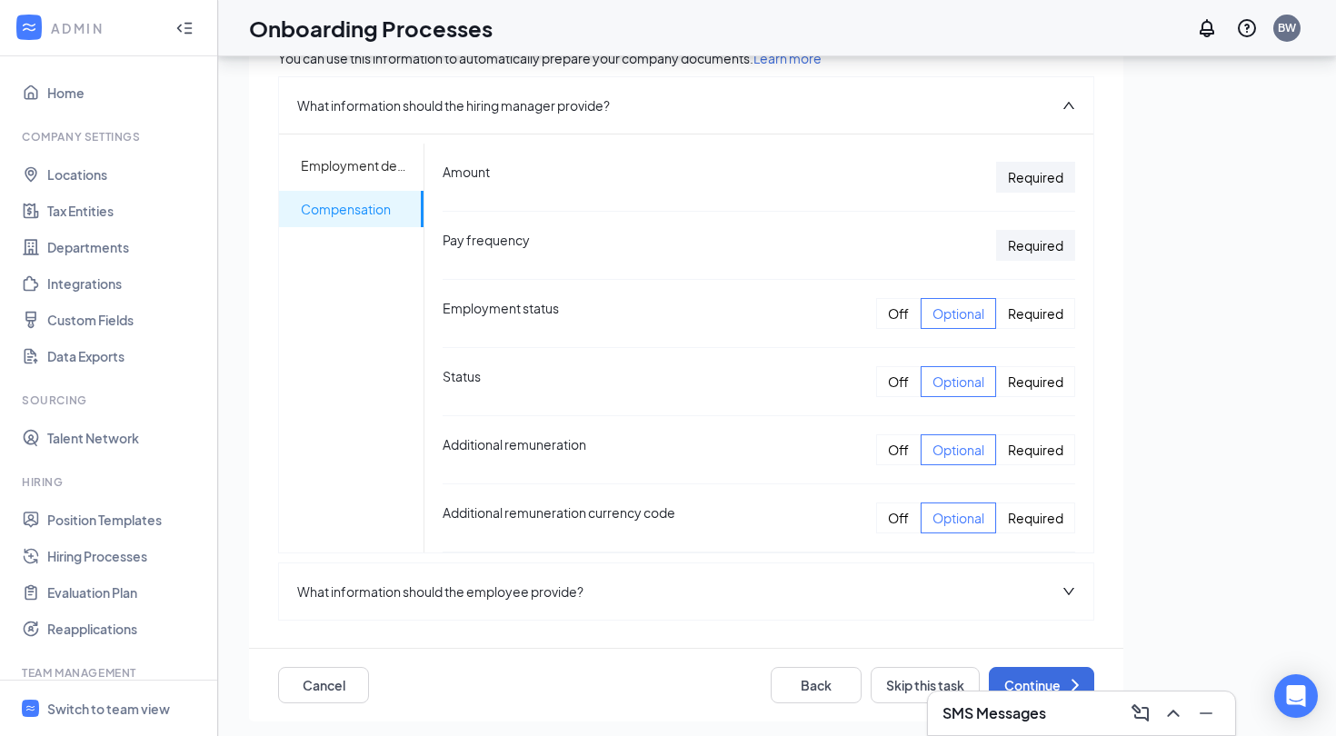
scroll to position [85, 0]
click at [338, 689] on button "Cancel" at bounding box center [323, 685] width 91 height 36
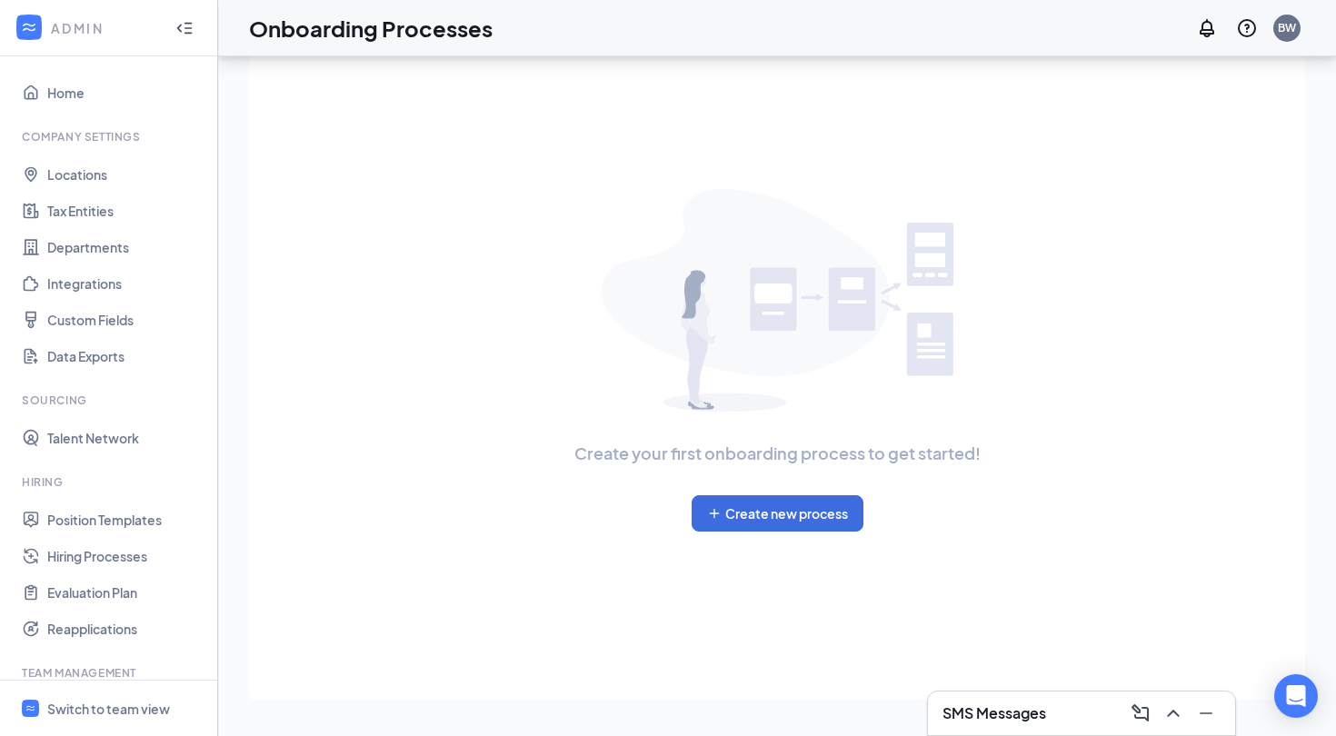
scroll to position [-10, 0]
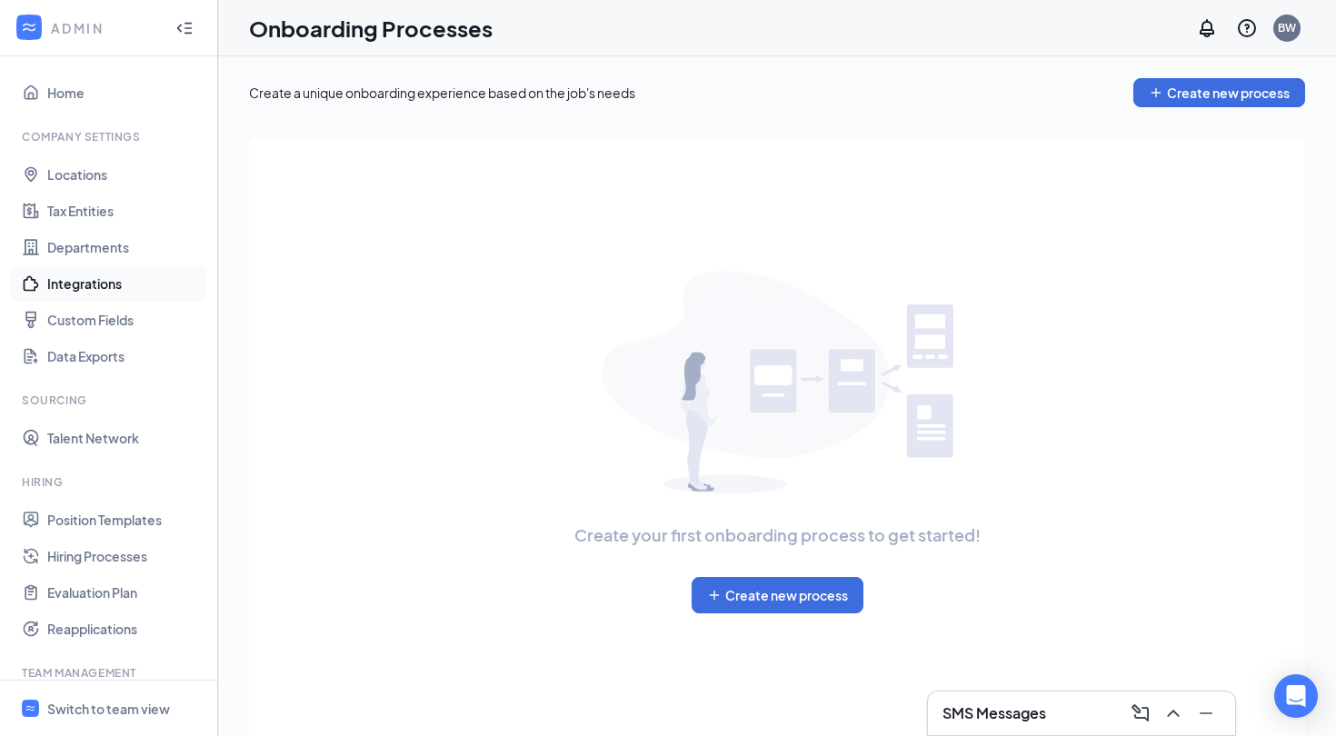
click at [104, 294] on link "Integrations" at bounding box center [124, 283] width 155 height 36
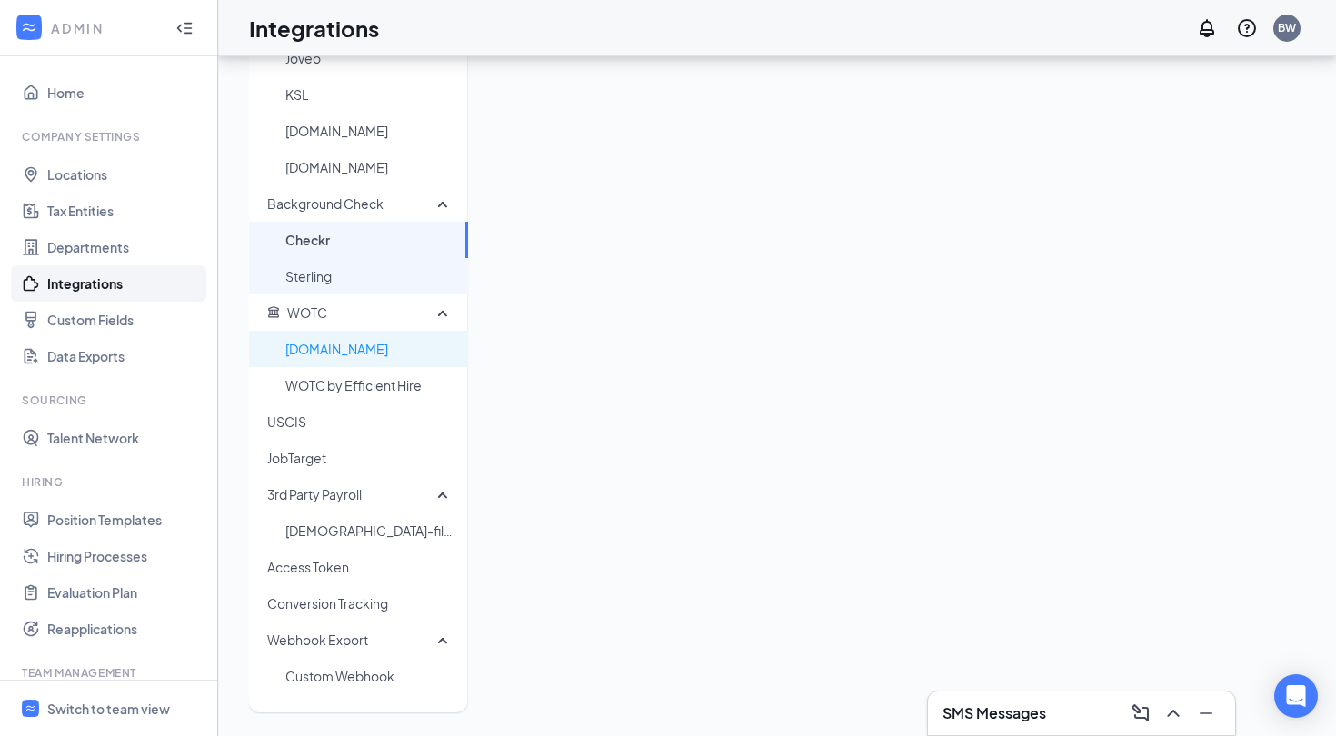
scroll to position [347, 0]
click at [334, 280] on span "Sterling" at bounding box center [369, 276] width 168 height 36
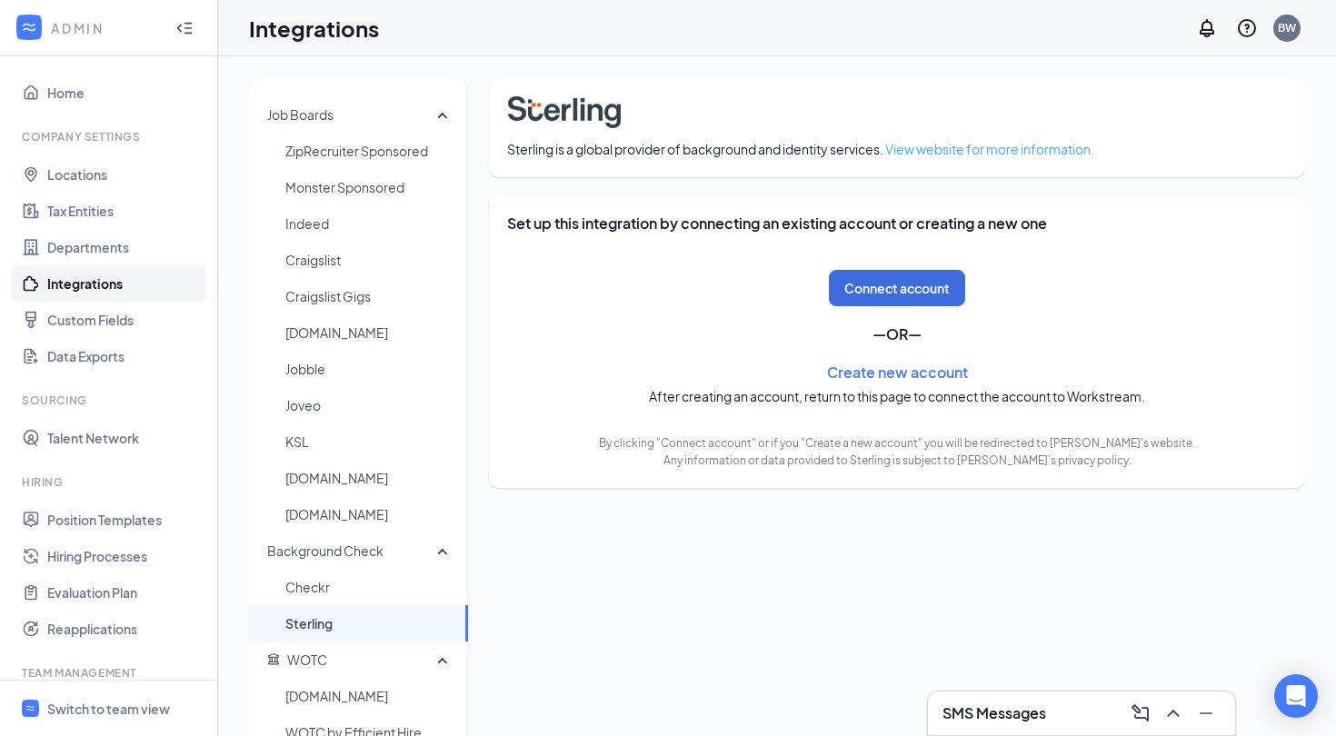
click at [1022, 148] on link "View website for more information." at bounding box center [989, 149] width 209 height 16
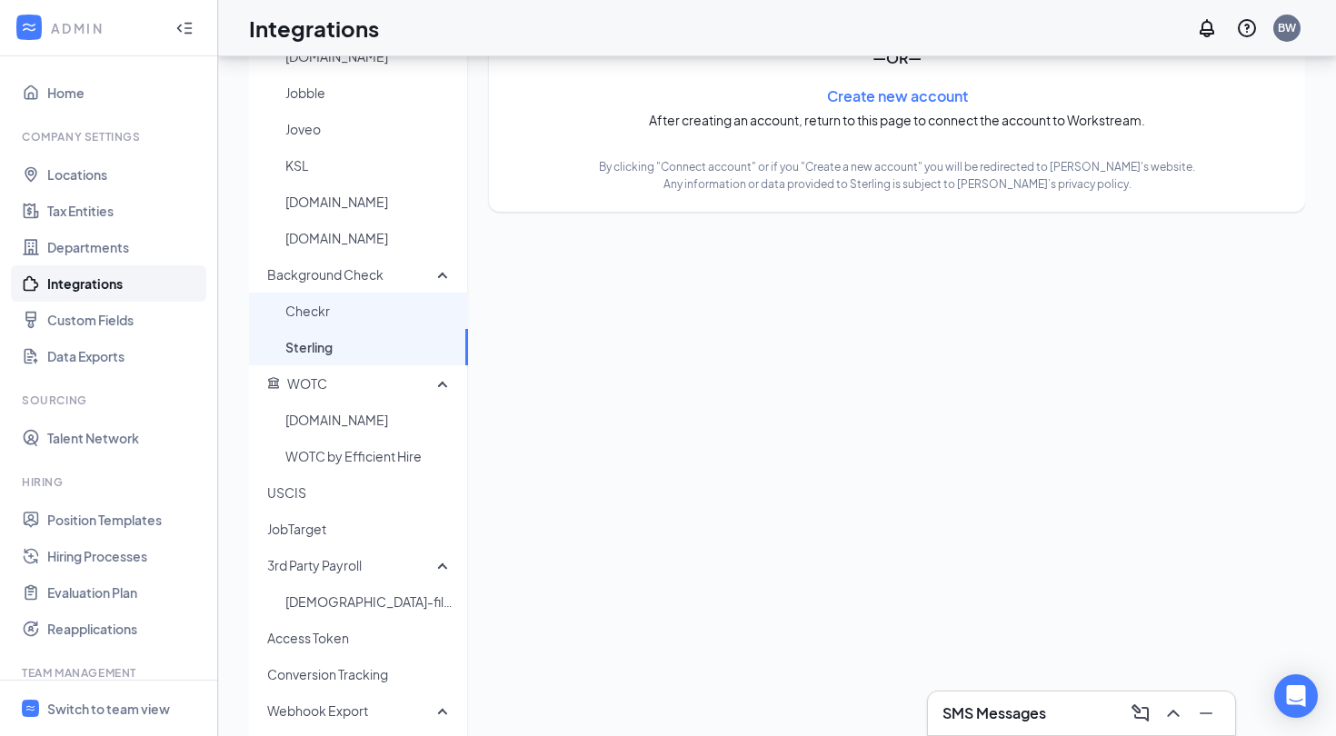
scroll to position [286, 0]
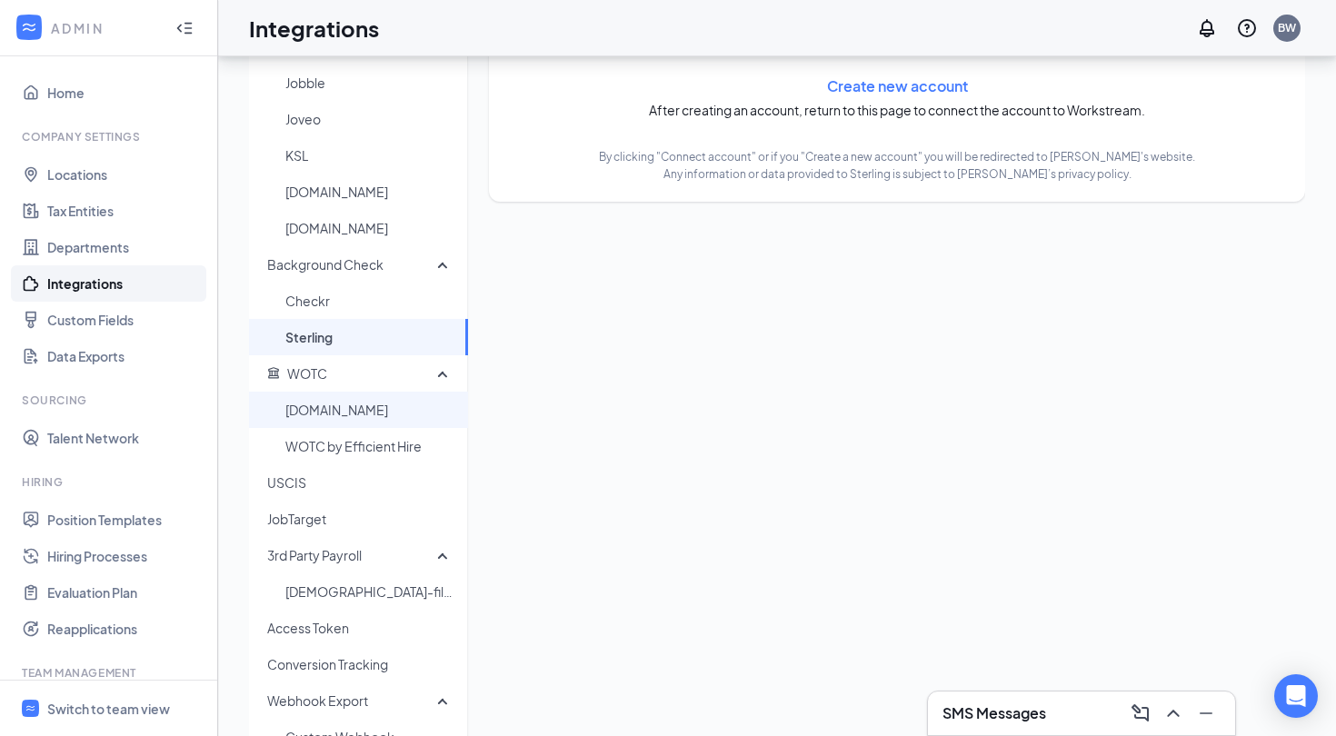
click at [354, 426] on span "WOTC.com" at bounding box center [369, 410] width 168 height 36
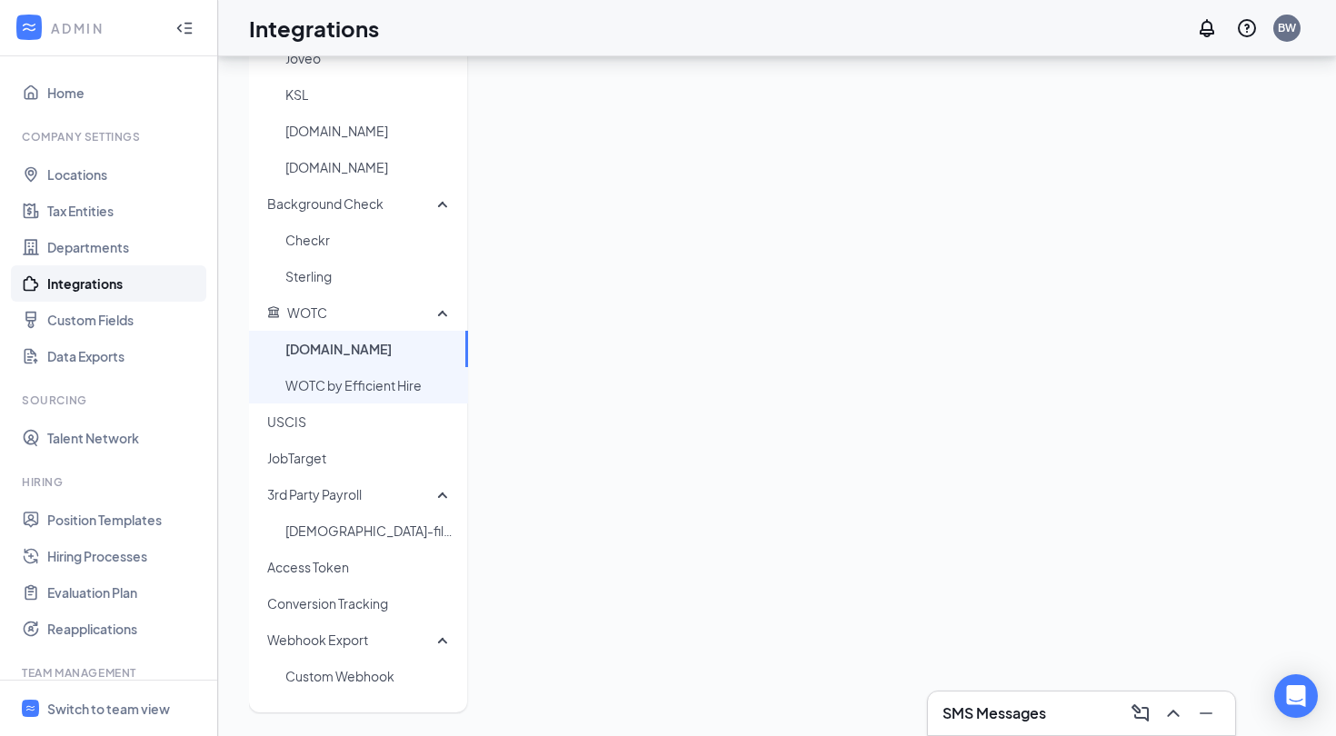
scroll to position [347, 0]
click at [329, 418] on span "USCIS" at bounding box center [360, 422] width 186 height 36
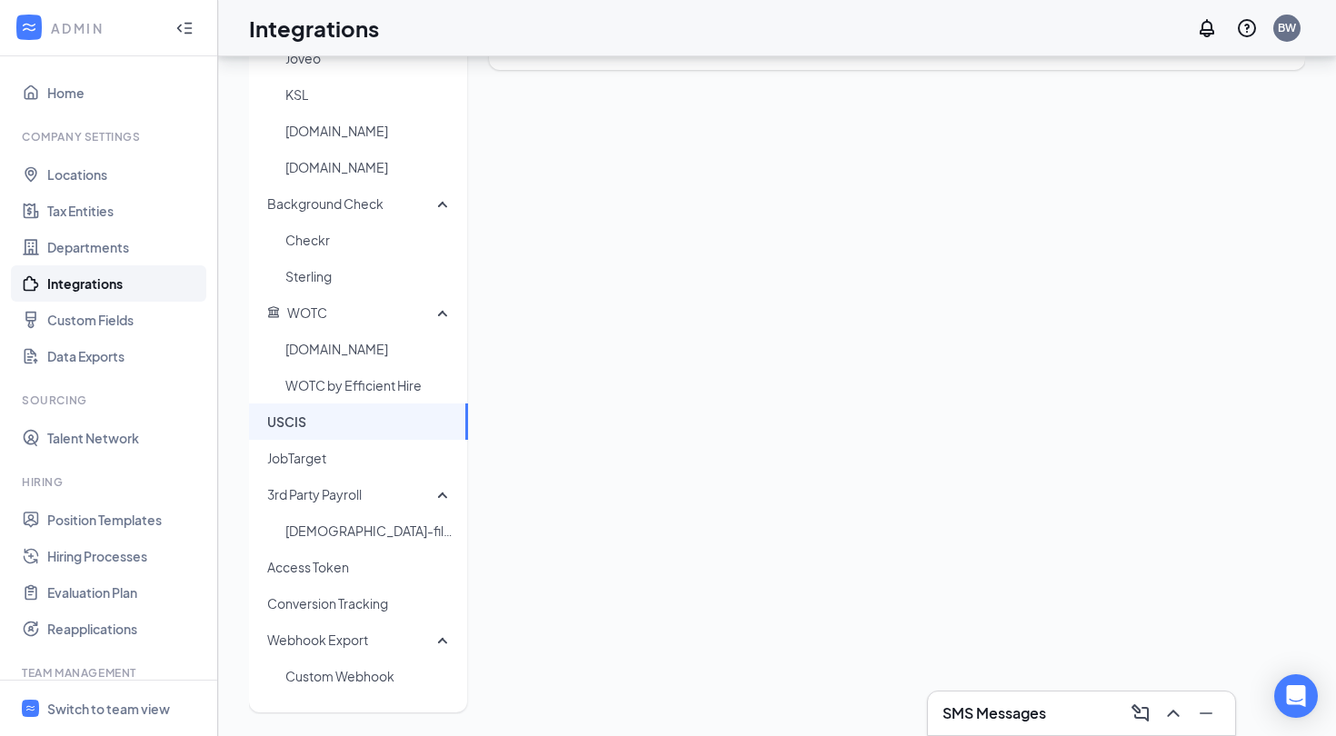
scroll to position [347, 0]
click at [344, 460] on span "JobTarget" at bounding box center [360, 458] width 186 height 36
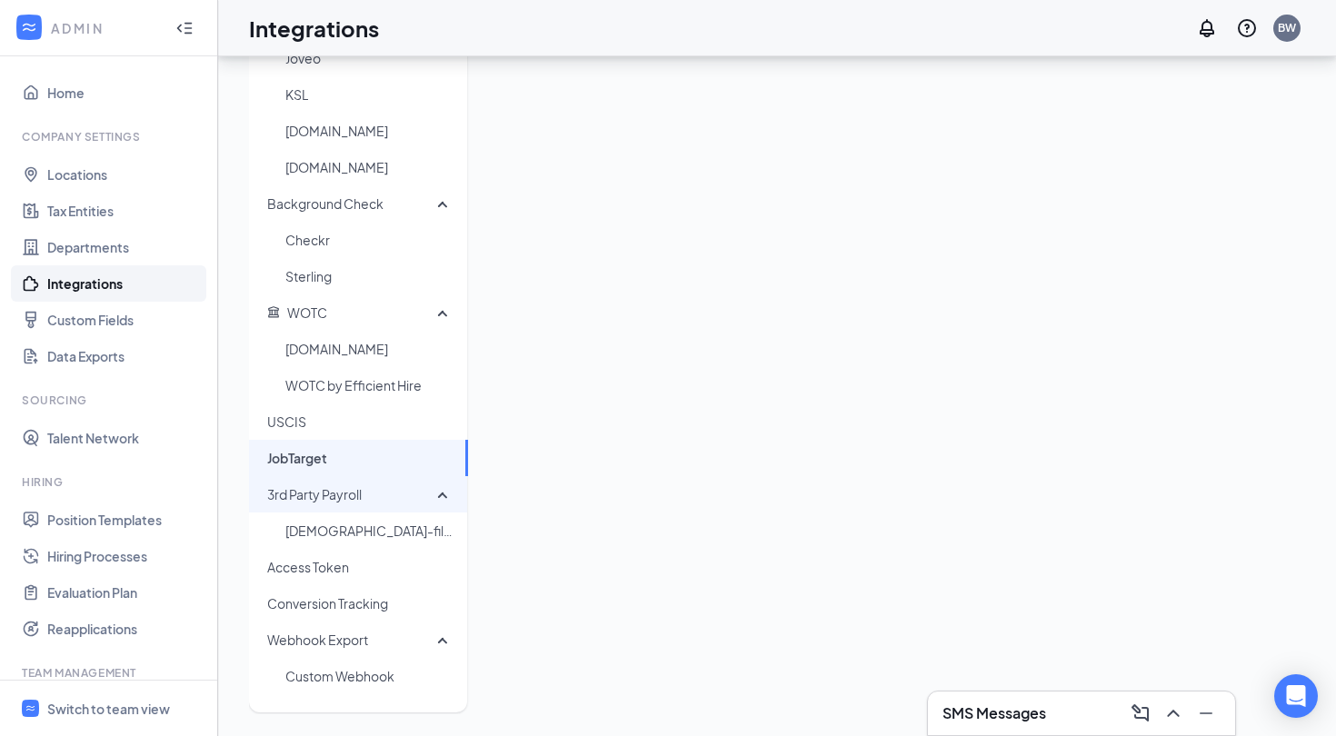
click at [317, 500] on span "3rd Party Payroll" at bounding box center [314, 494] width 95 height 16
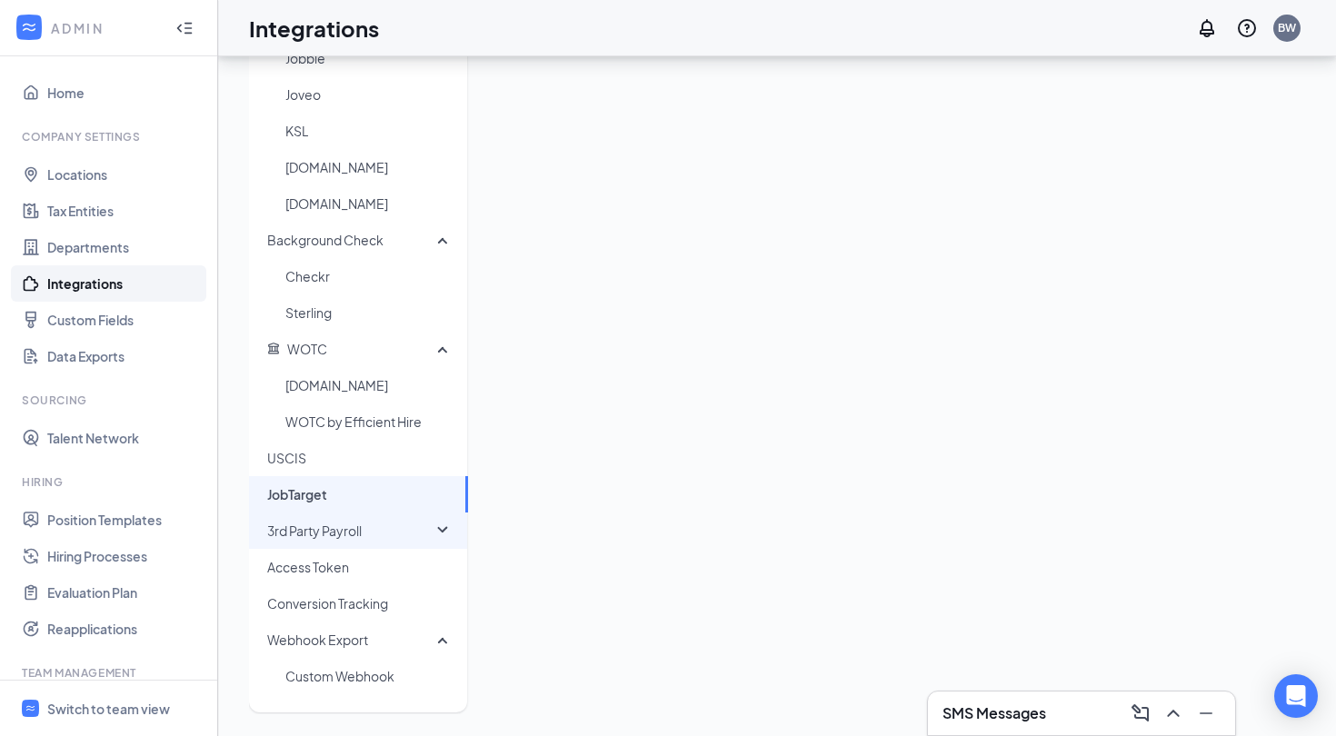
scroll to position [311, 0]
click at [322, 529] on span "3rd Party Payroll" at bounding box center [314, 531] width 95 height 16
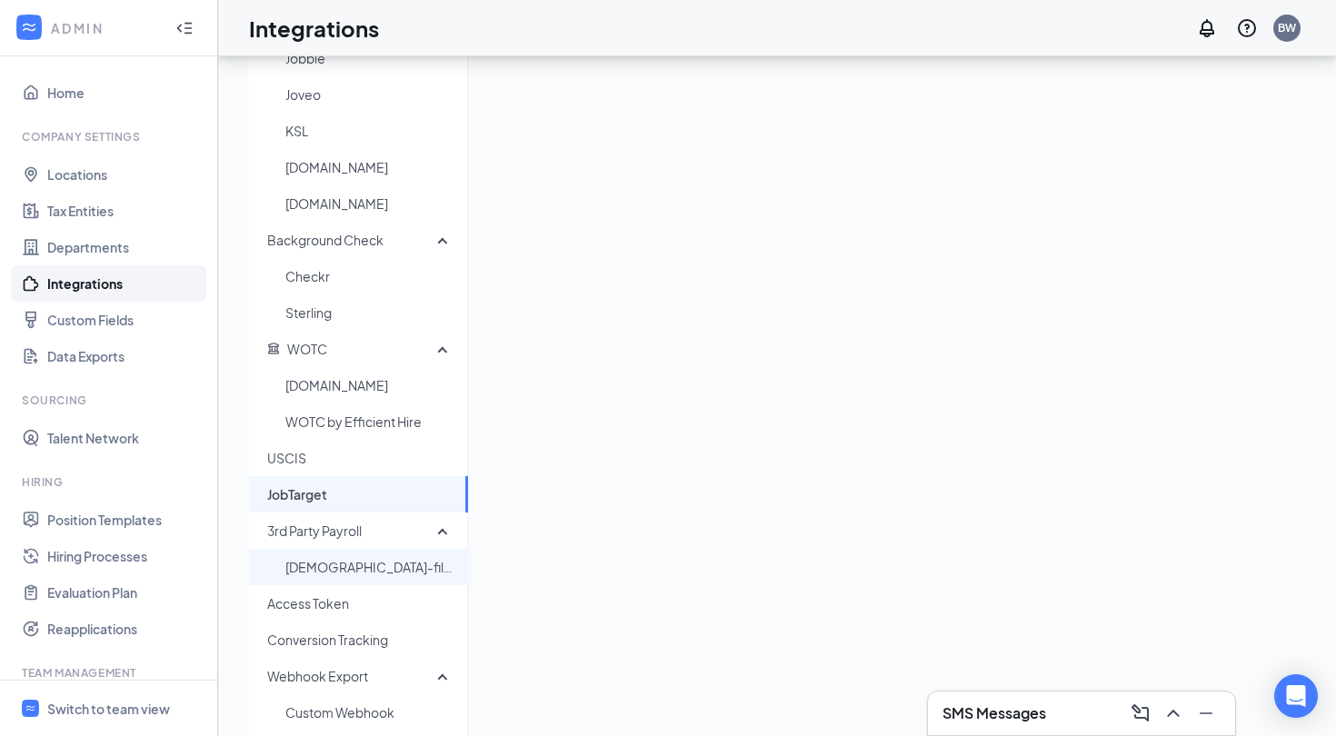
click at [338, 569] on span "Chick-fil-A HR/Payroll" at bounding box center [369, 567] width 168 height 36
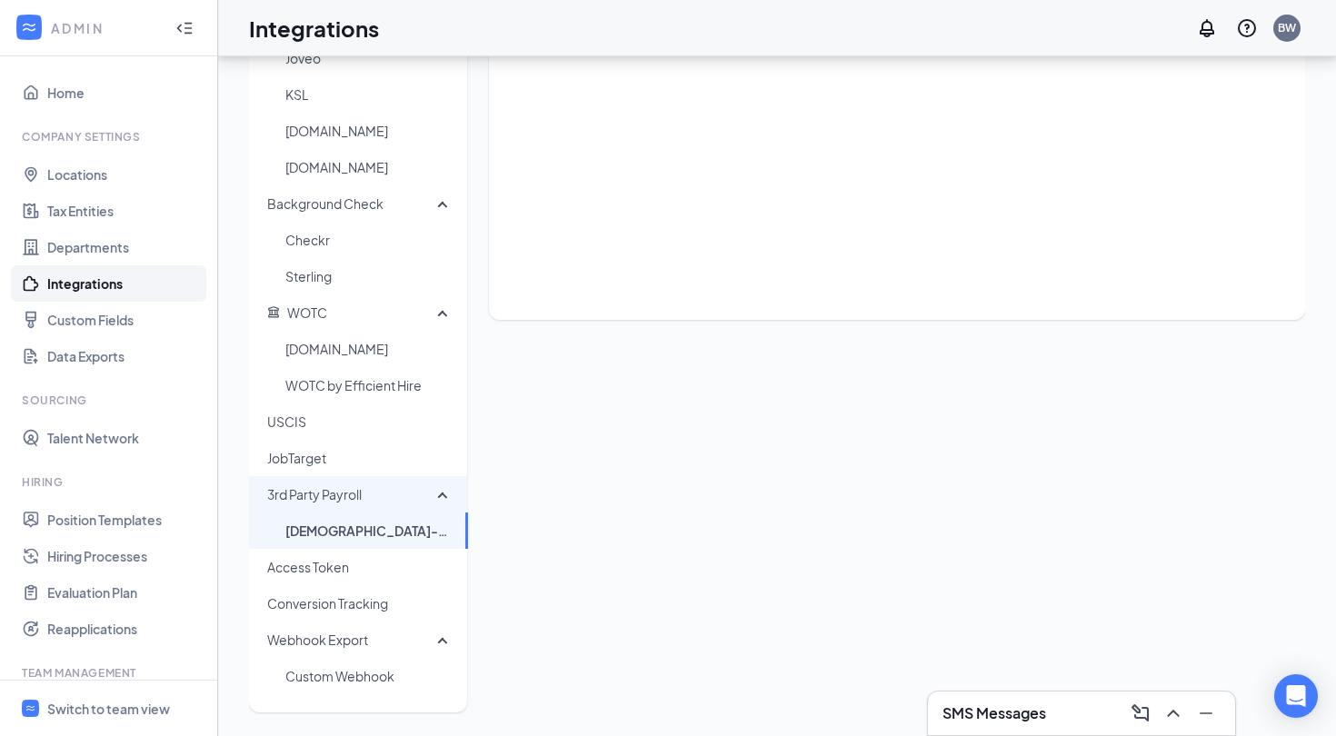
scroll to position [347, 0]
click at [353, 563] on span "Access Token" at bounding box center [360, 567] width 186 height 36
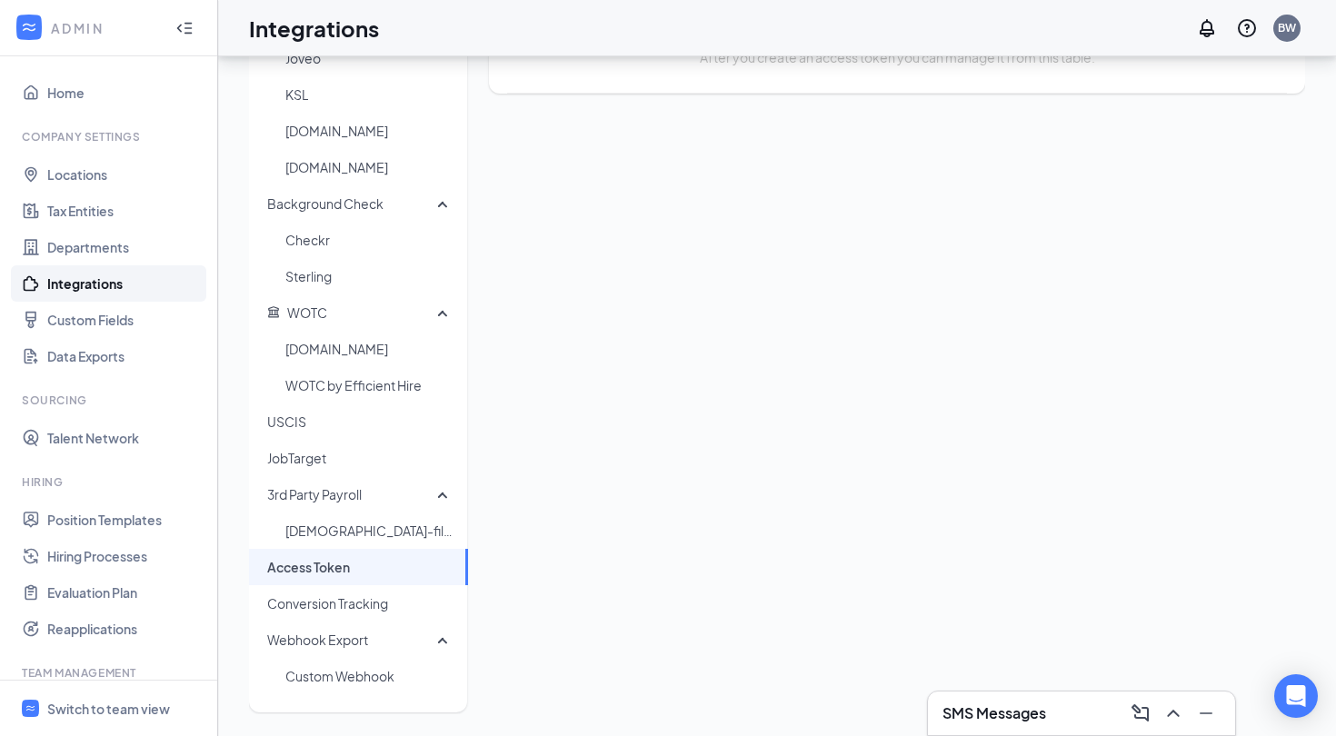
scroll to position [347, 0]
click at [368, 600] on span "Conversion Tracking" at bounding box center [360, 603] width 186 height 36
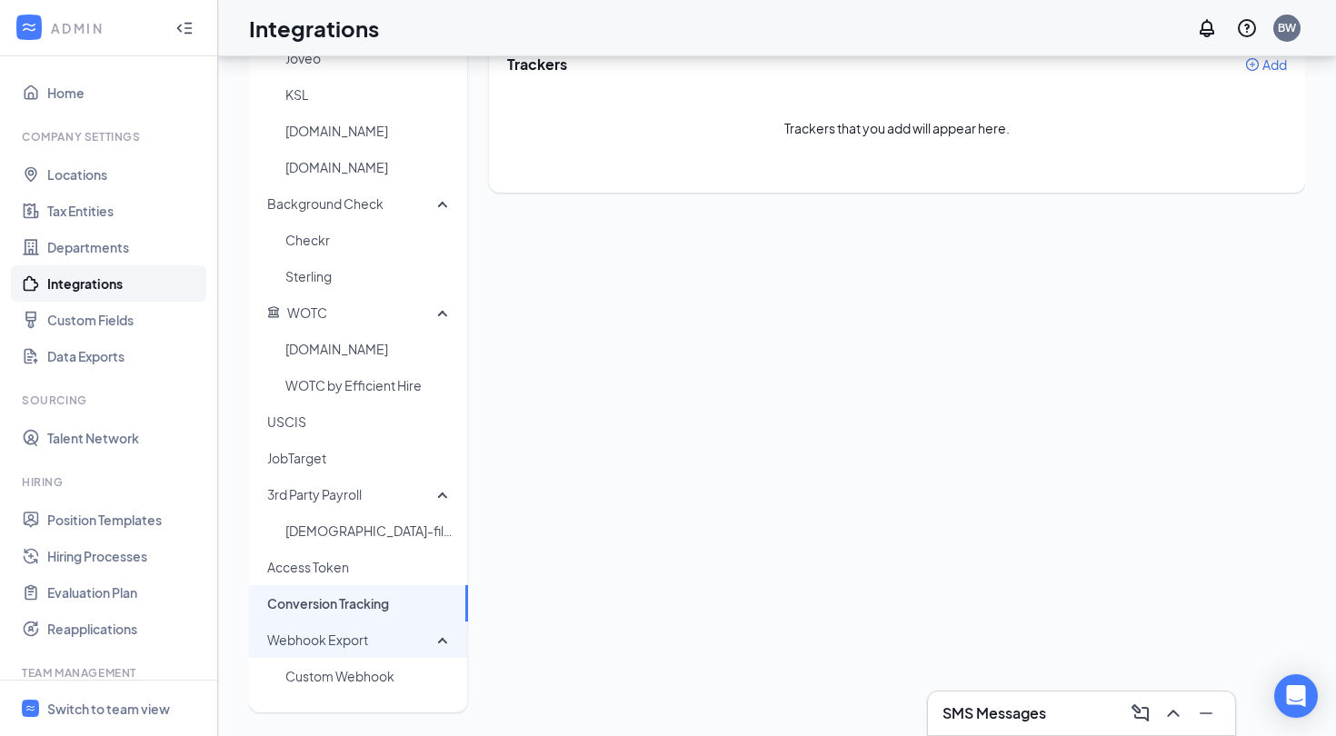
scroll to position [347, 0]
click at [361, 673] on span "Custom Webhook" at bounding box center [369, 676] width 168 height 36
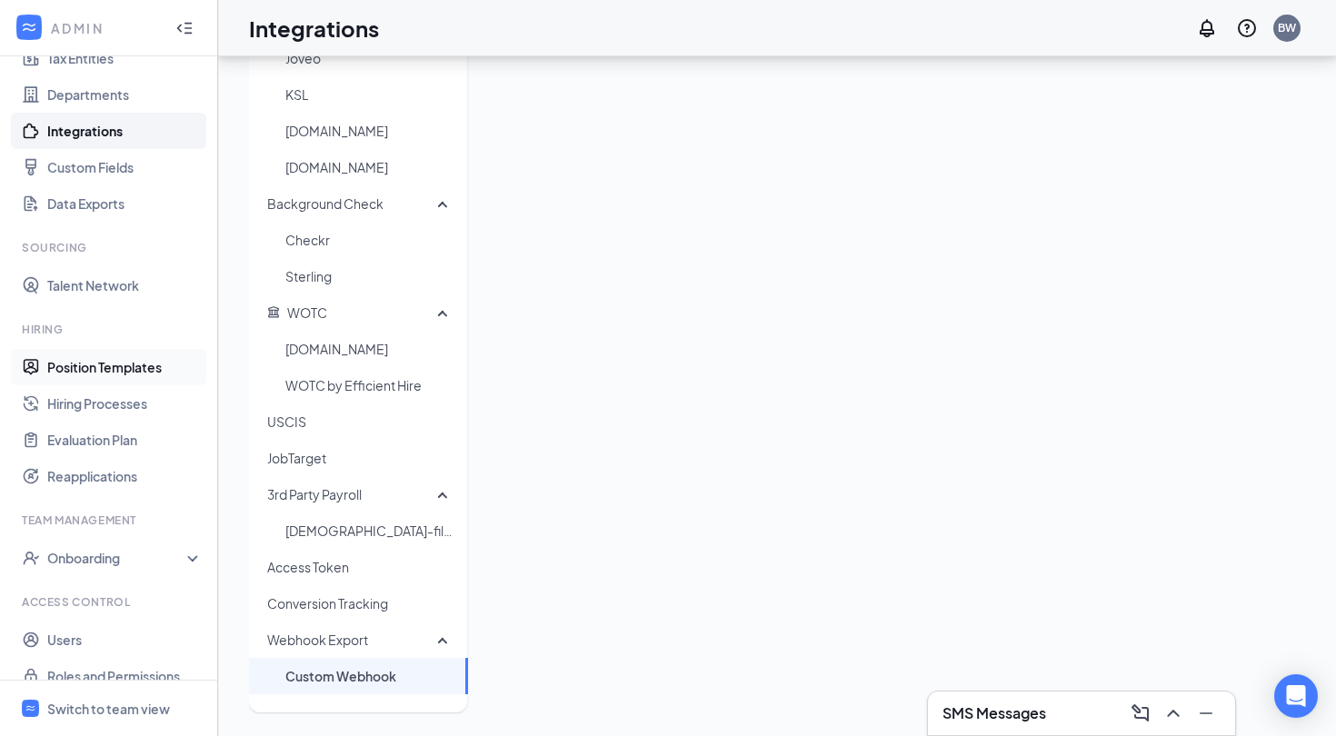
scroll to position [154, 0]
click at [107, 565] on div "Onboarding" at bounding box center [117, 557] width 140 height 18
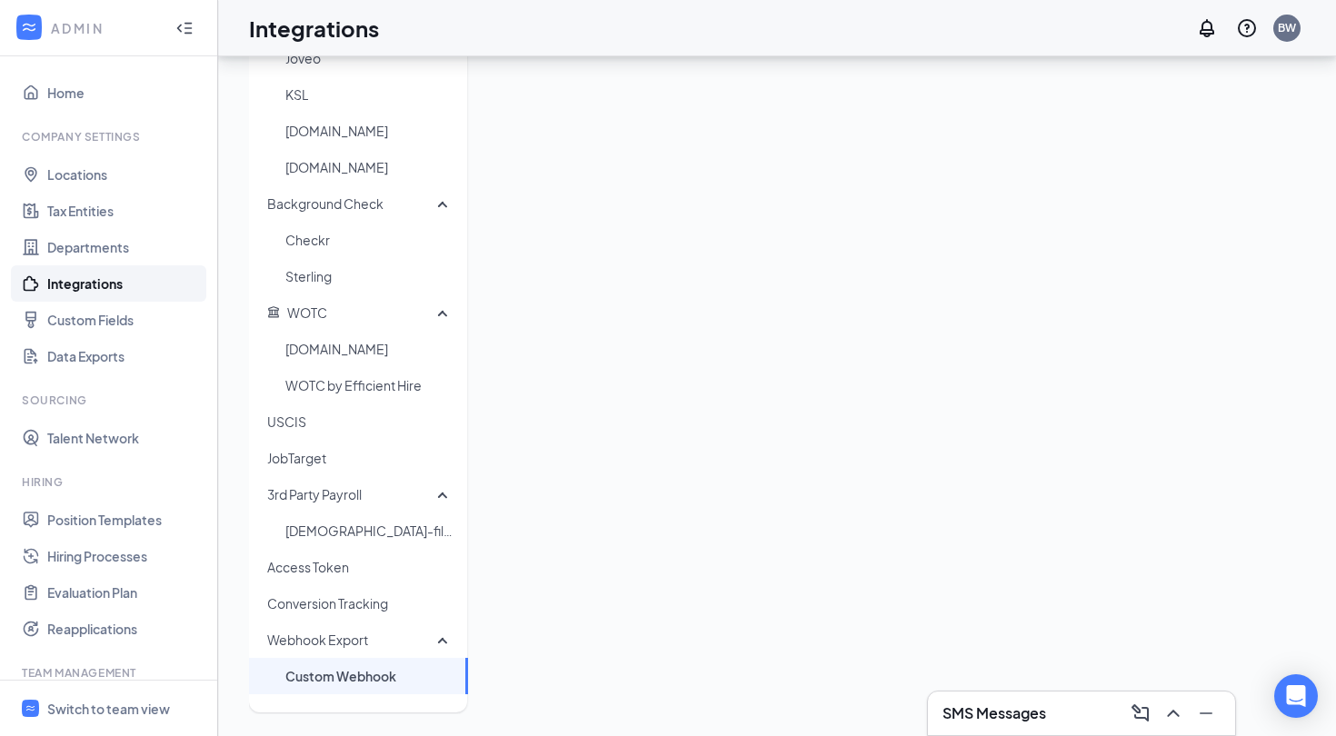
scroll to position [0, 0]
click at [99, 85] on link "Home" at bounding box center [124, 93] width 155 height 36
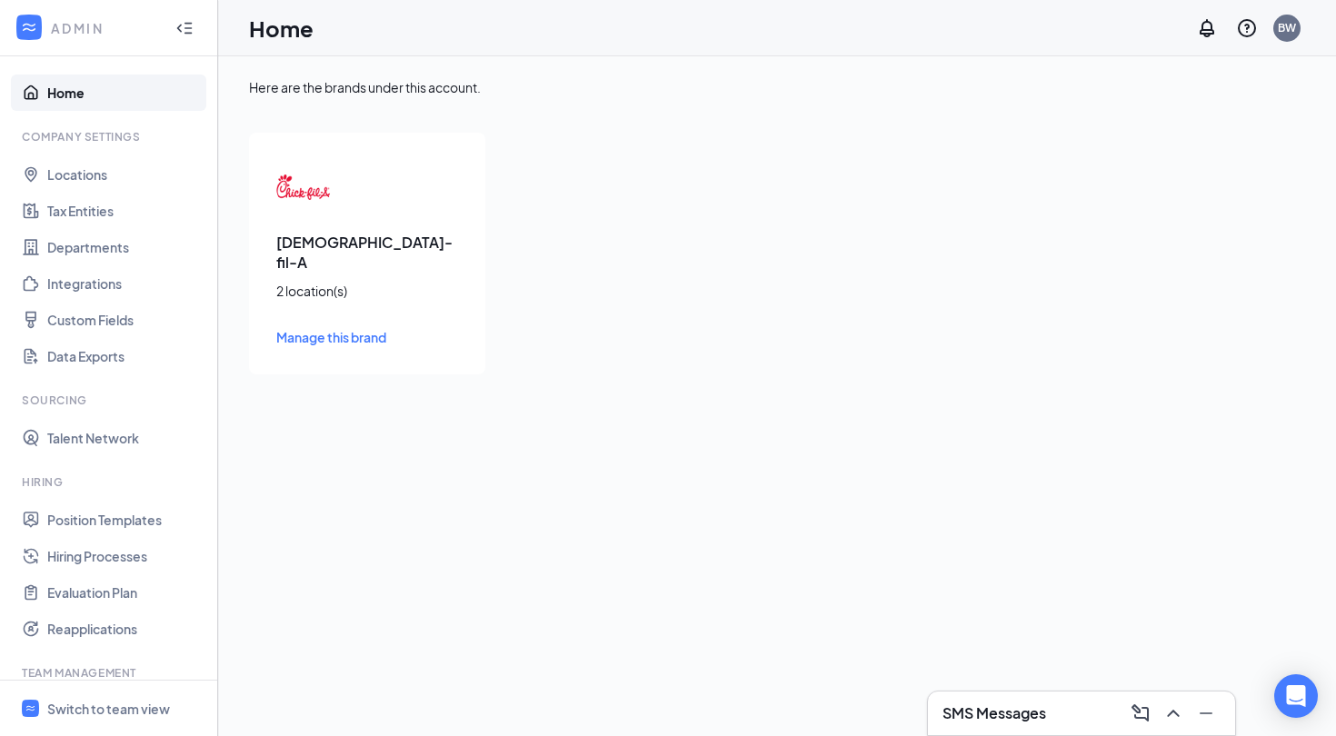
click at [336, 234] on h3 "Chick-fil-A" at bounding box center [367, 253] width 182 height 40
click at [105, 196] on link "Tax Entities" at bounding box center [124, 211] width 155 height 36
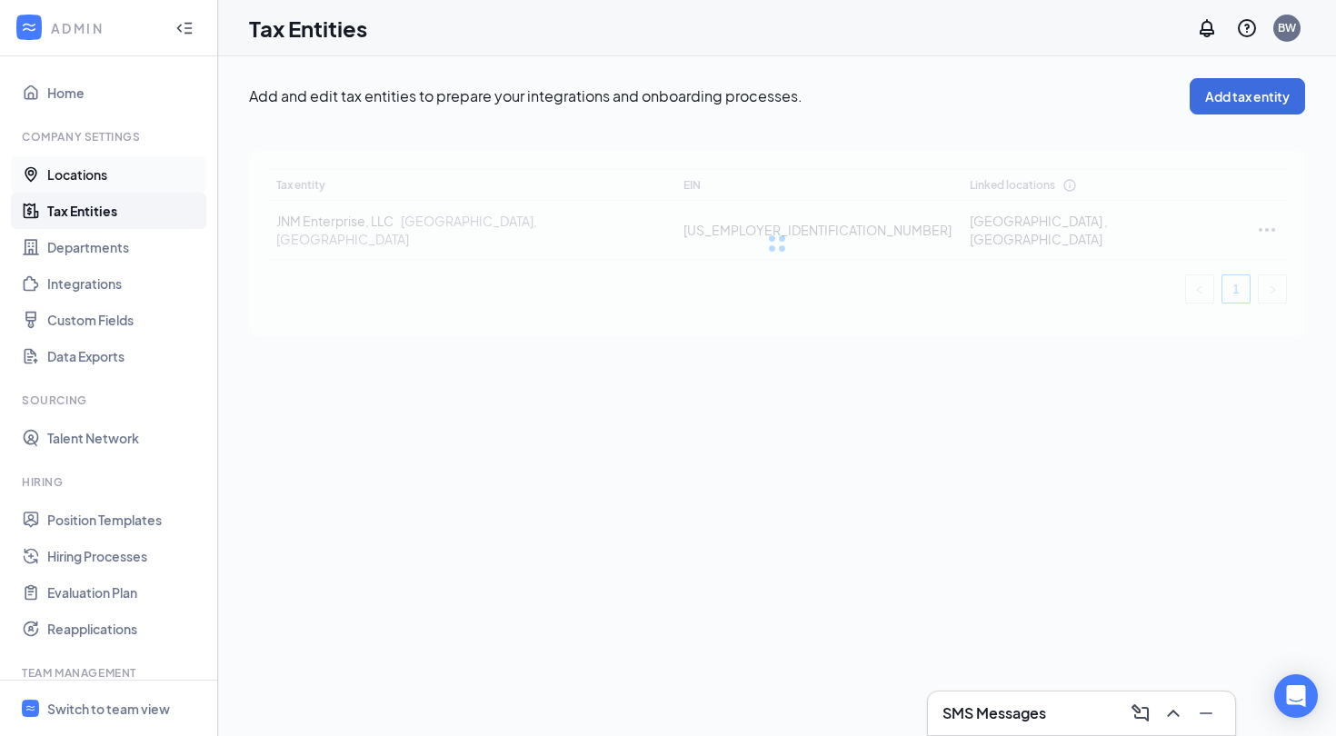
click at [105, 175] on link "Locations" at bounding box center [124, 174] width 155 height 36
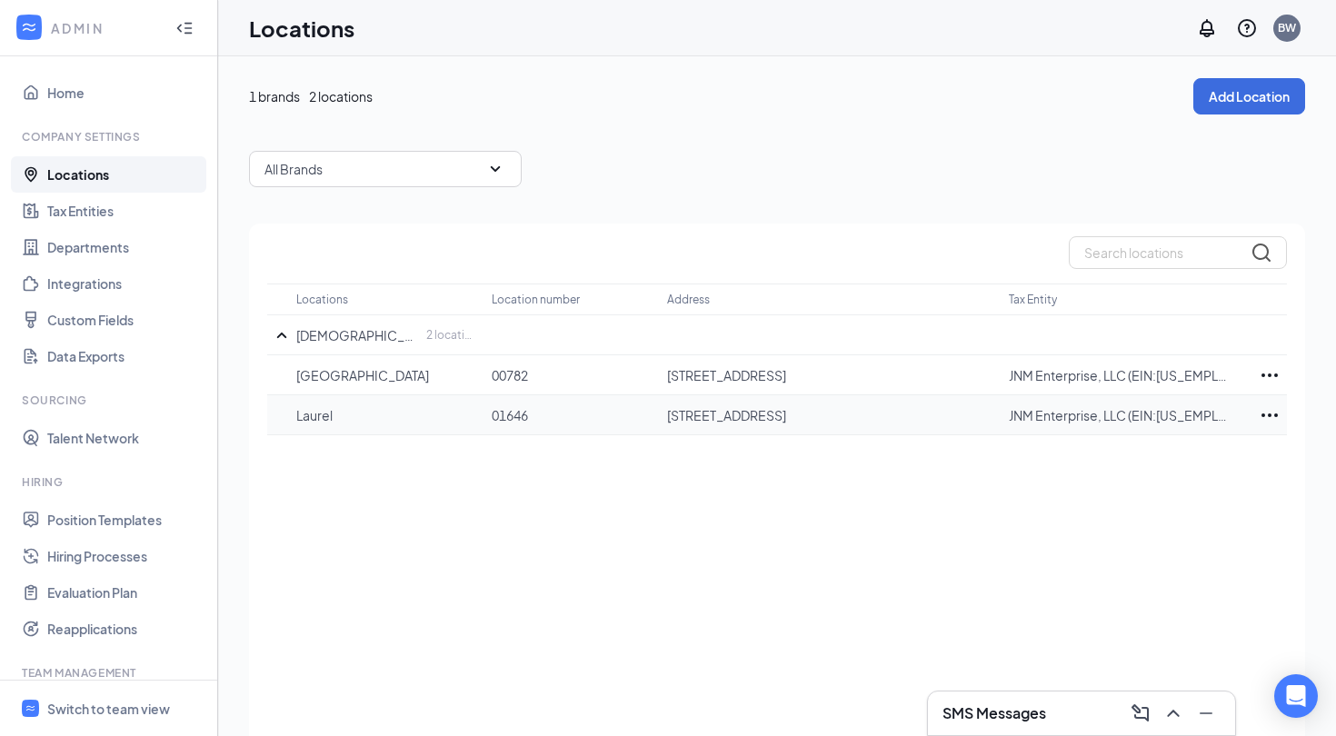
click at [424, 420] on p "Laurel" at bounding box center [384, 415] width 177 height 18
click at [324, 419] on p "Laurel" at bounding box center [384, 415] width 177 height 18
click at [116, 206] on link "Tax Entities" at bounding box center [124, 211] width 155 height 36
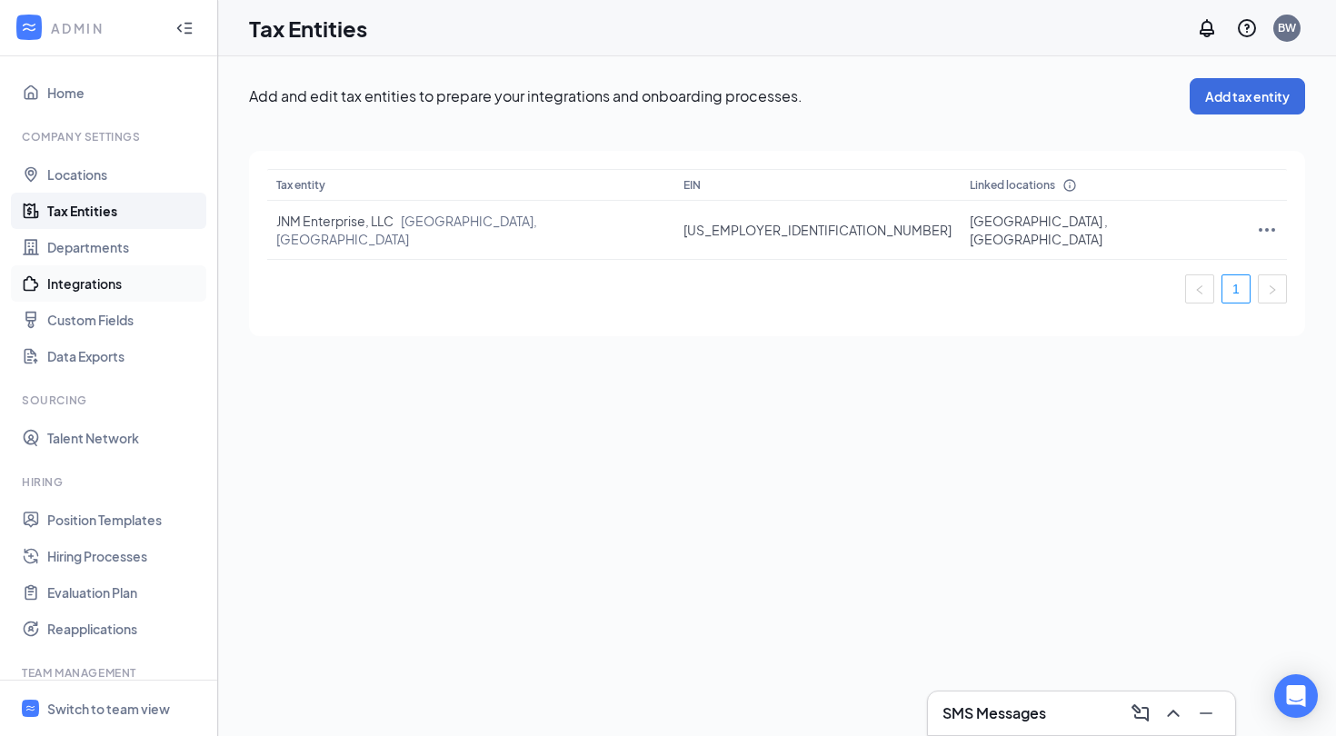
click at [128, 265] on link "Integrations" at bounding box center [124, 283] width 155 height 36
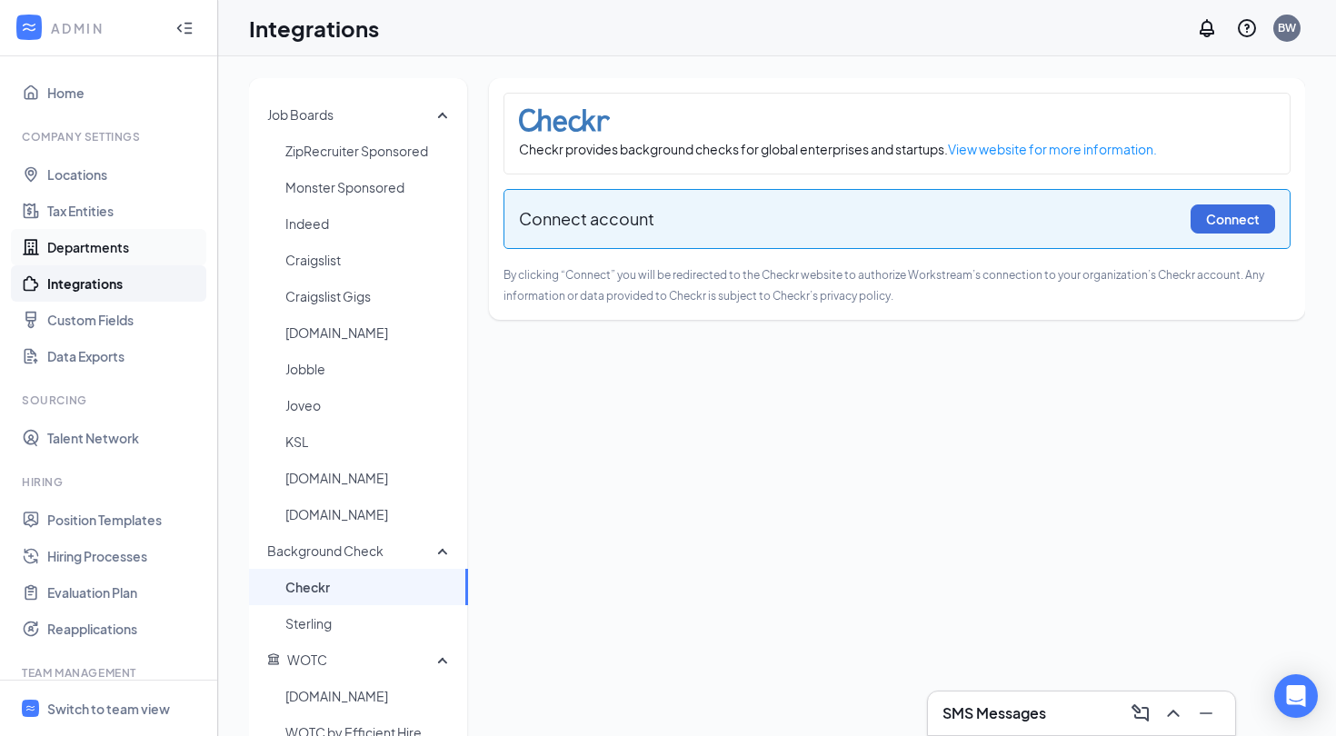
click at [128, 250] on link "Departments" at bounding box center [124, 247] width 155 height 36
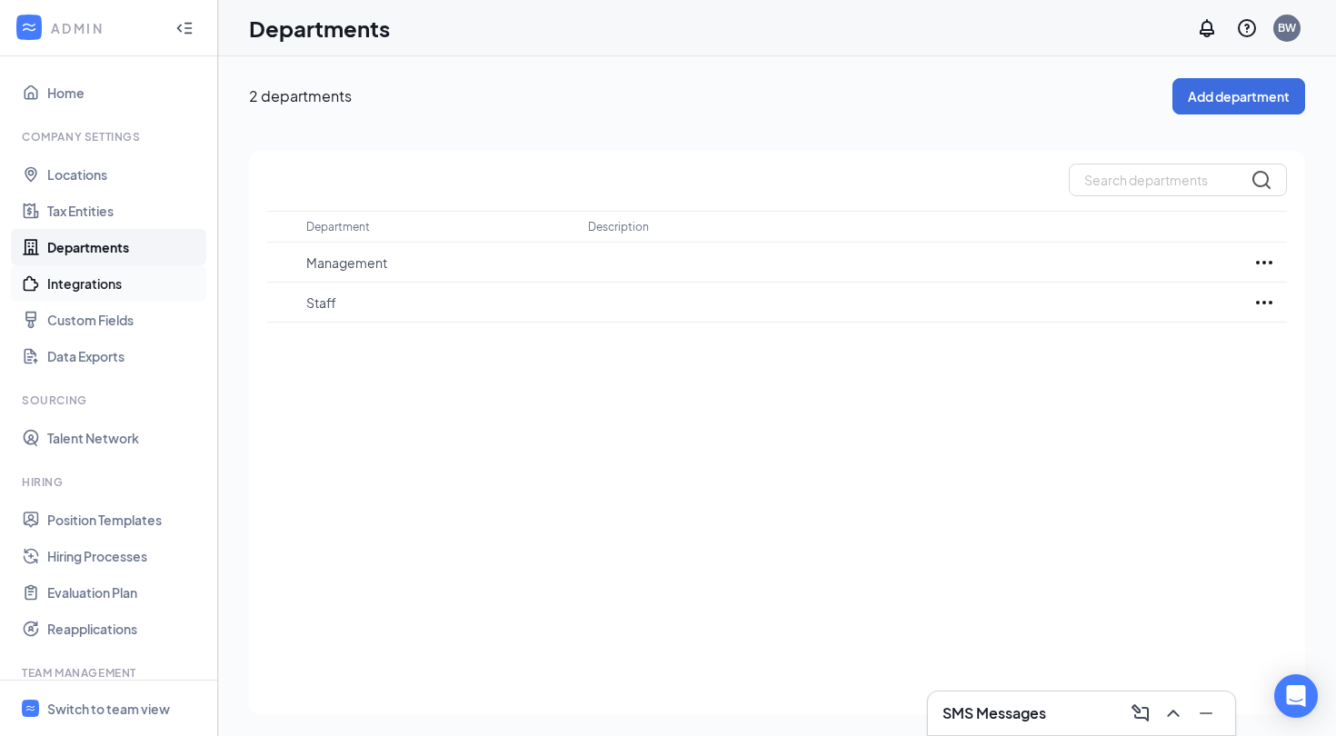
click at [135, 284] on link "Integrations" at bounding box center [124, 283] width 155 height 36
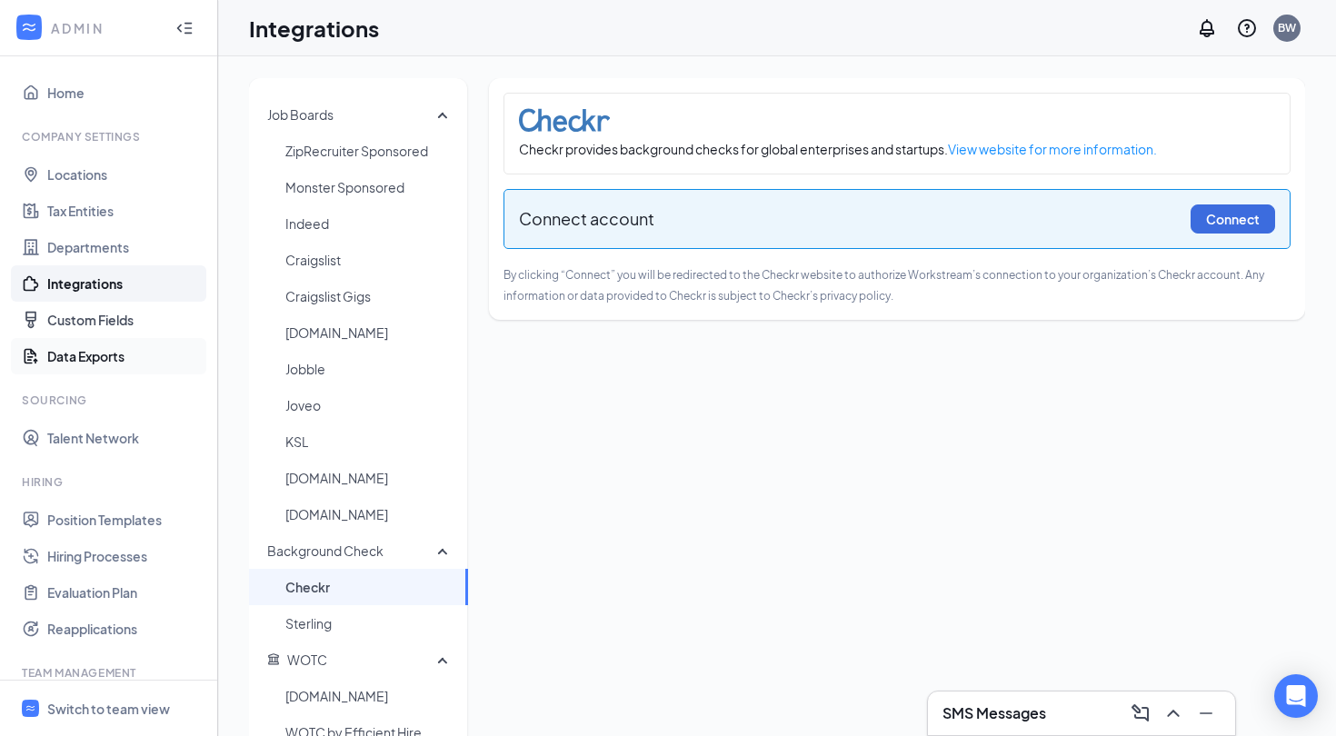
click at [115, 344] on link "Data Exports" at bounding box center [124, 356] width 155 height 36
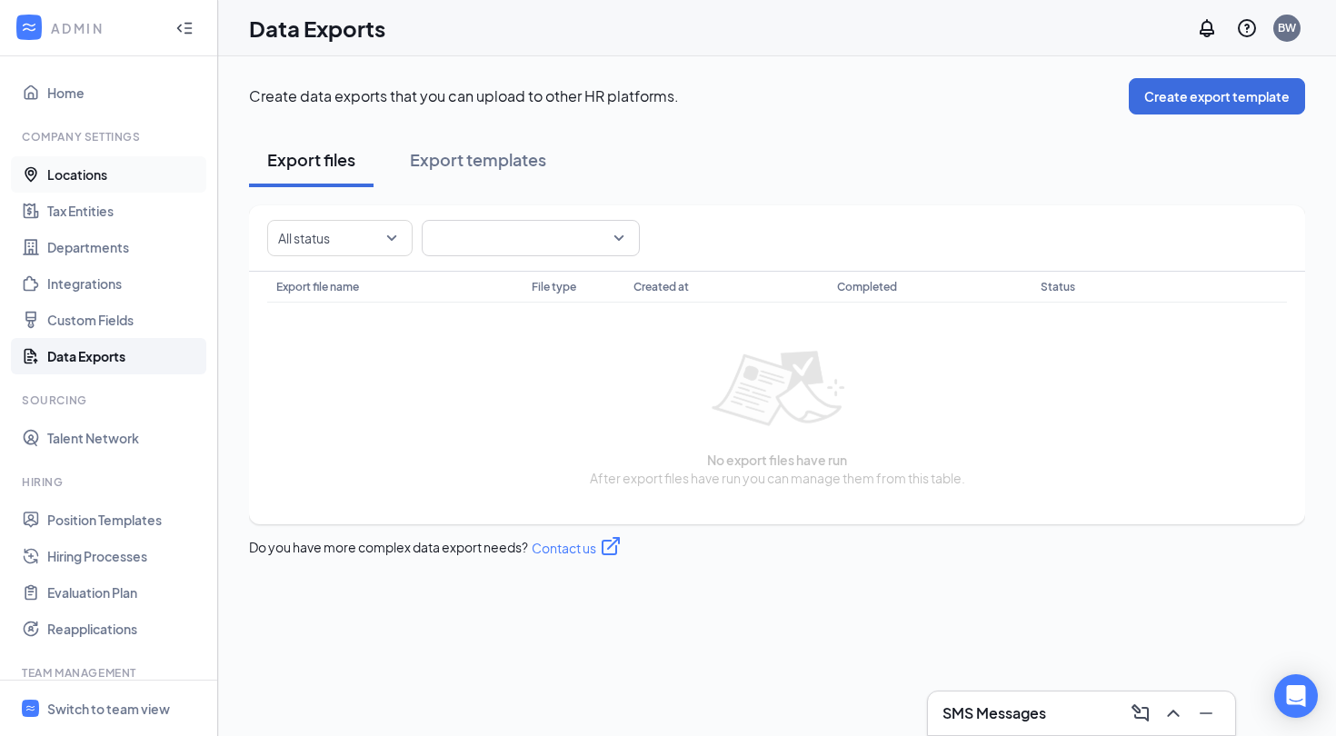
click at [116, 174] on link "Locations" at bounding box center [124, 174] width 155 height 36
